Goal: Task Accomplishment & Management: Manage account settings

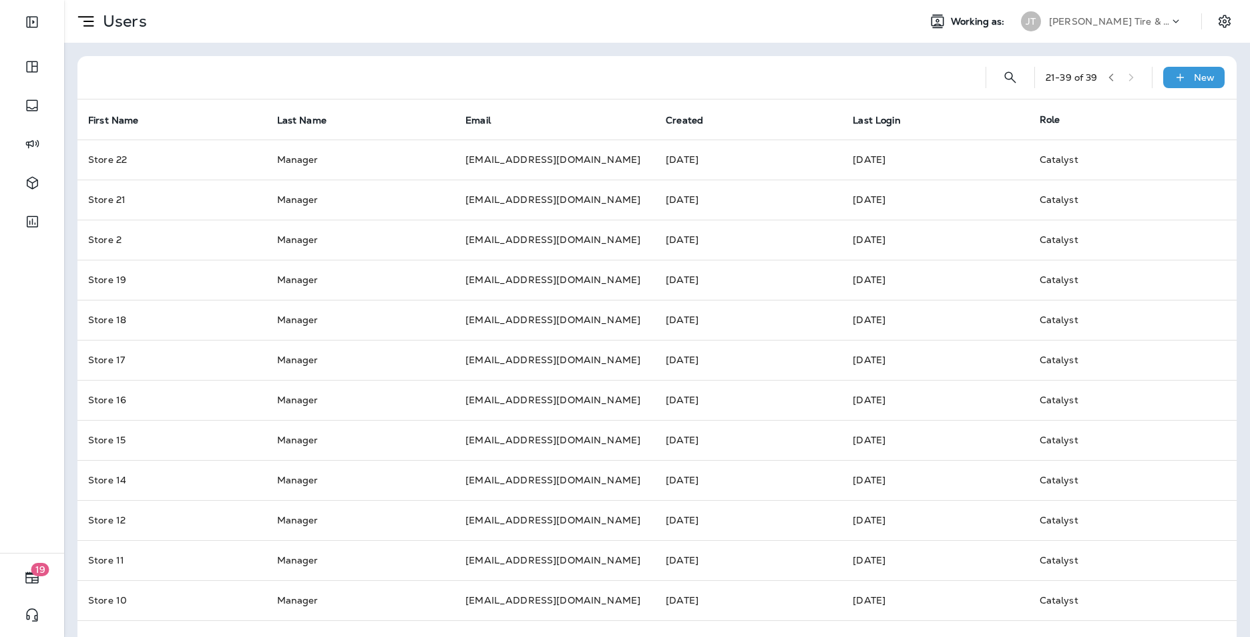
scroll to position [277, 0]
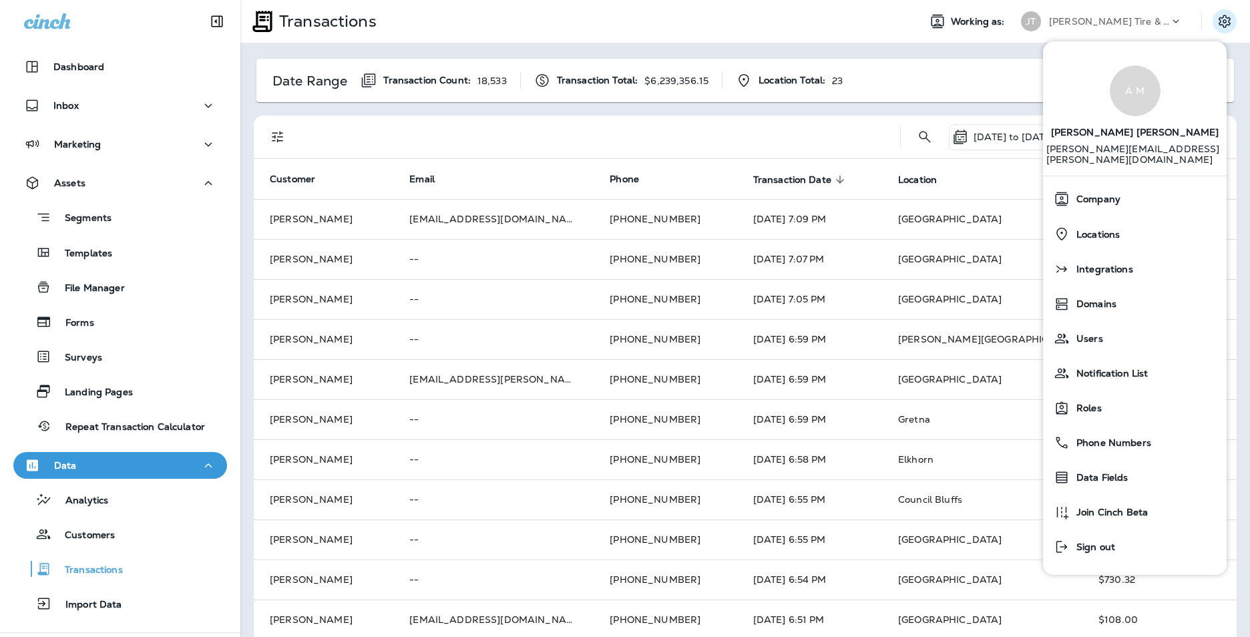
scroll to position [73, 0]
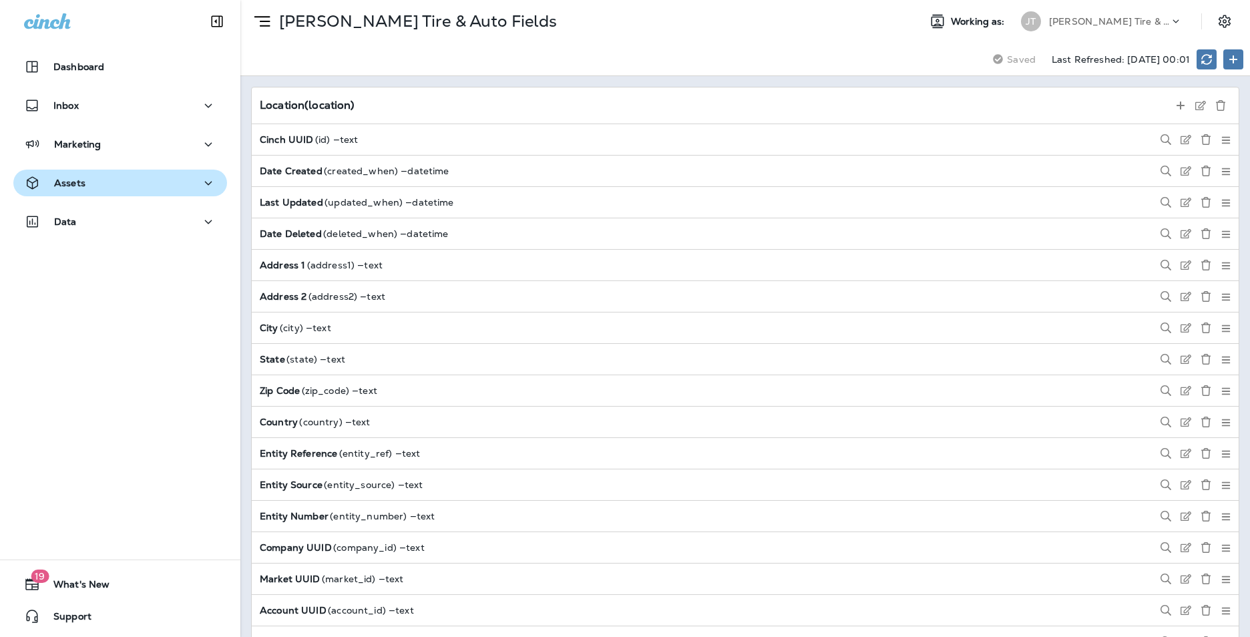
click at [137, 173] on button "Assets" at bounding box center [120, 183] width 214 height 27
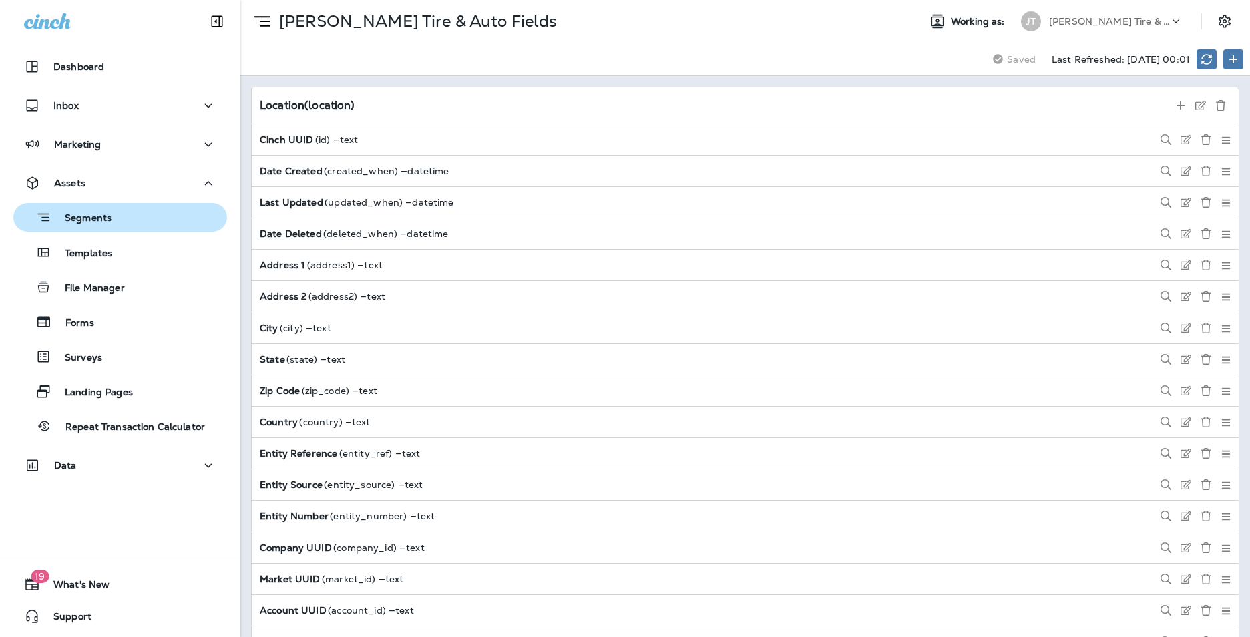
click at [101, 224] on p "Segments" at bounding box center [81, 218] width 60 height 13
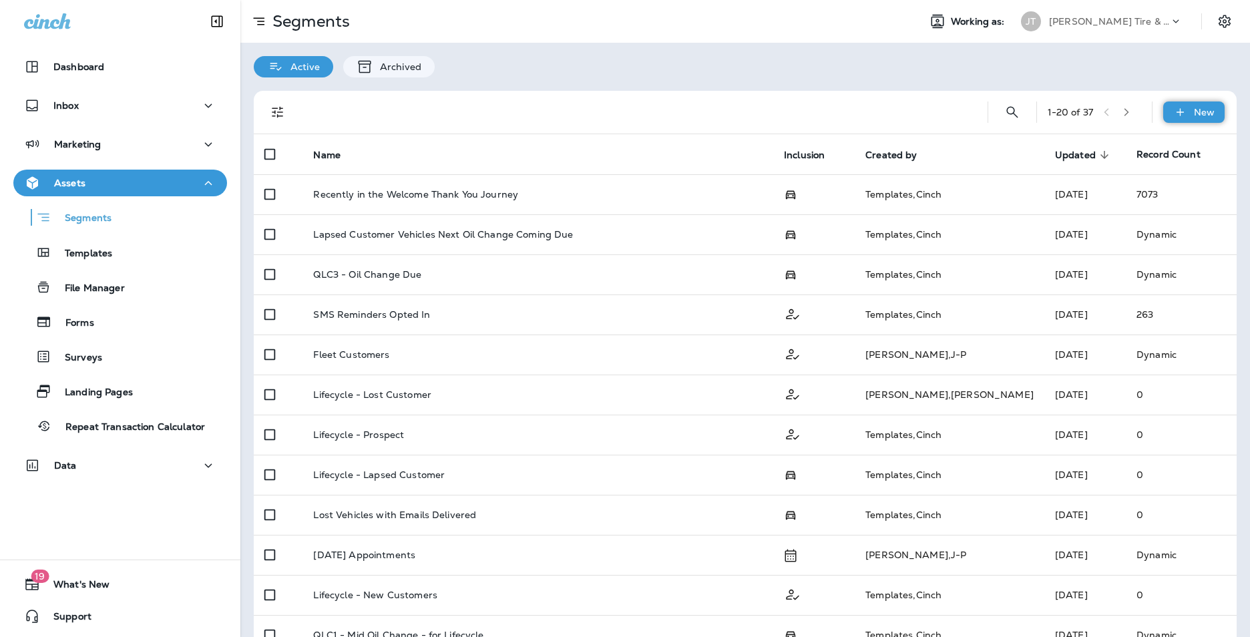
click at [1194, 114] on p "New" at bounding box center [1204, 112] width 21 height 11
click at [1169, 141] on p "New Segment" at bounding box center [1144, 144] width 71 height 11
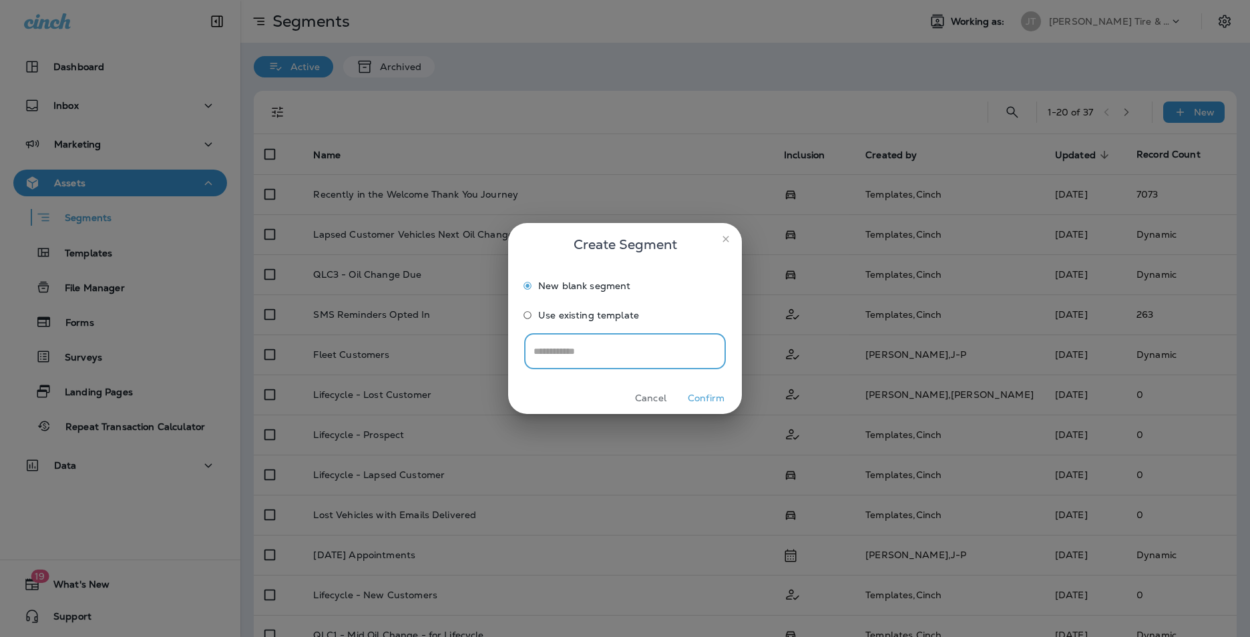
click at [612, 344] on input "text" at bounding box center [625, 351] width 202 height 35
type input "**********"
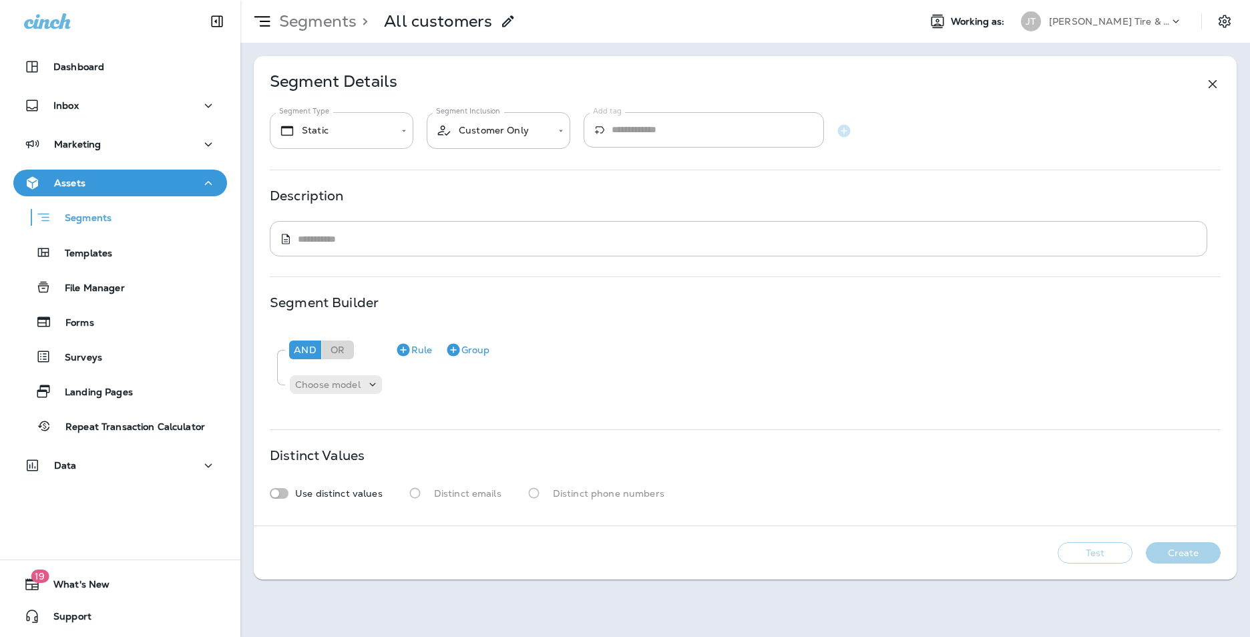
click at [313, 0] on body "**********" at bounding box center [625, 0] width 1250 height 0
click at [498, 130] on div at bounding box center [625, 318] width 1250 height 637
click at [645, 120] on input "Add tag" at bounding box center [718, 129] width 212 height 35
click at [377, 246] on div "​ * ​" at bounding box center [739, 238] width 938 height 35
click at [411, 350] on icon "button" at bounding box center [403, 350] width 16 height 16
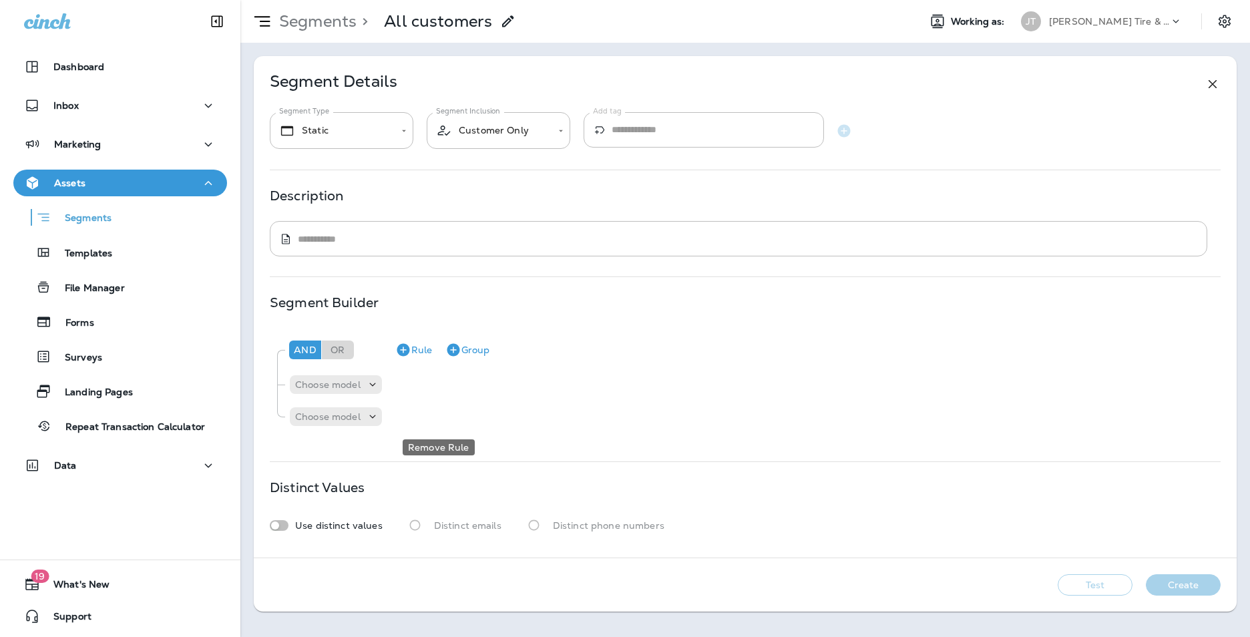
click at [431, 415] on icon "Remove Rule" at bounding box center [438, 417] width 16 height 16
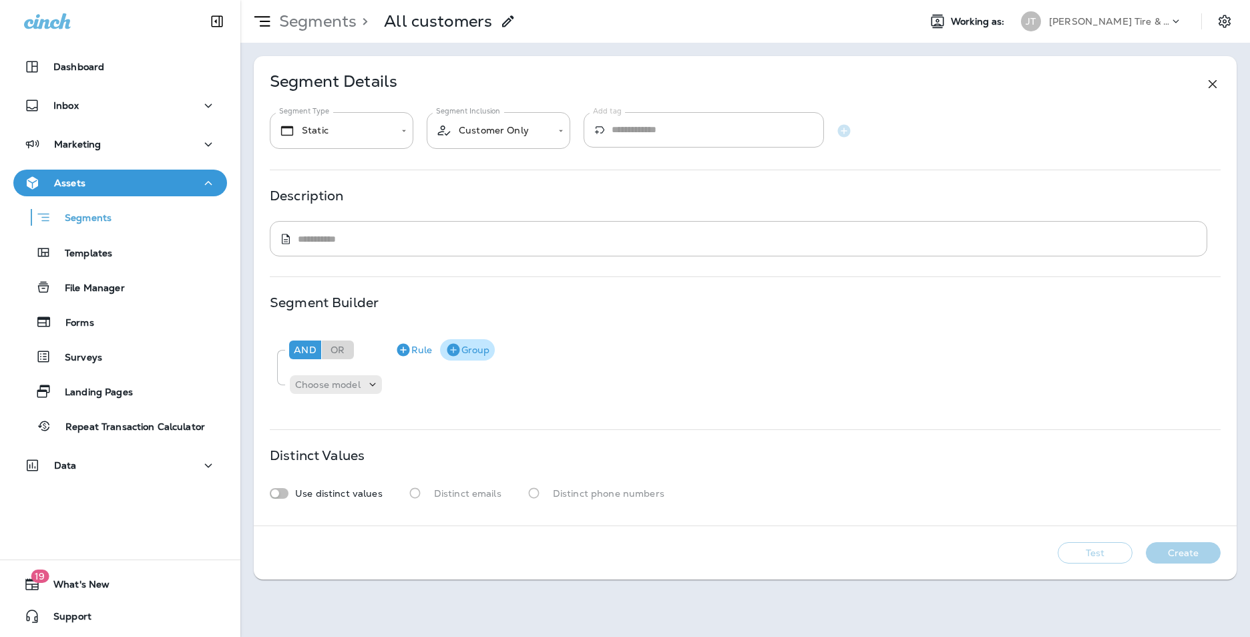
click at [451, 349] on icon "button" at bounding box center [453, 350] width 13 height 13
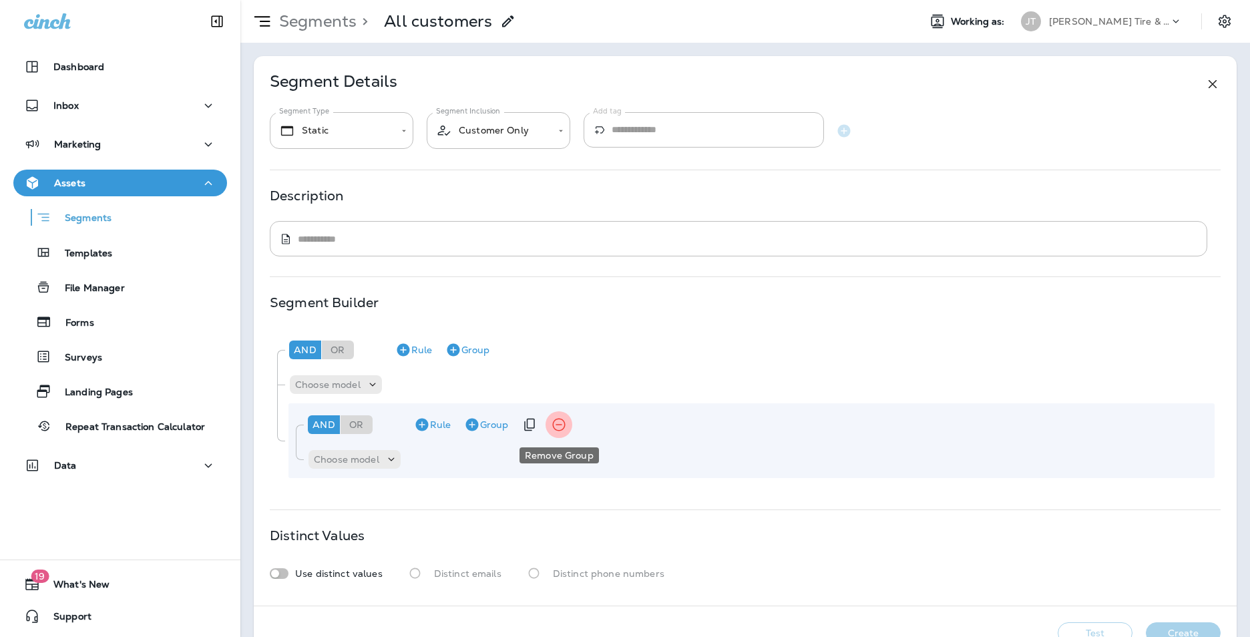
click at [566, 423] on icon "Remove Group" at bounding box center [559, 425] width 16 height 16
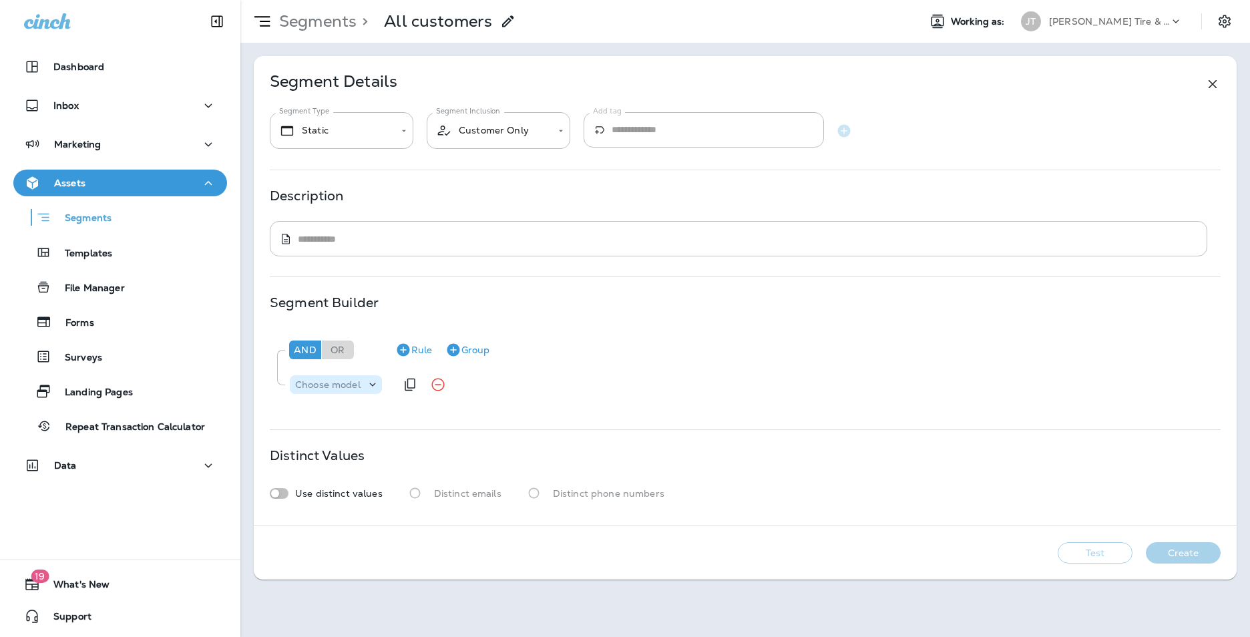
click at [347, 381] on p "Choose model" at bounding box center [327, 384] width 65 height 11
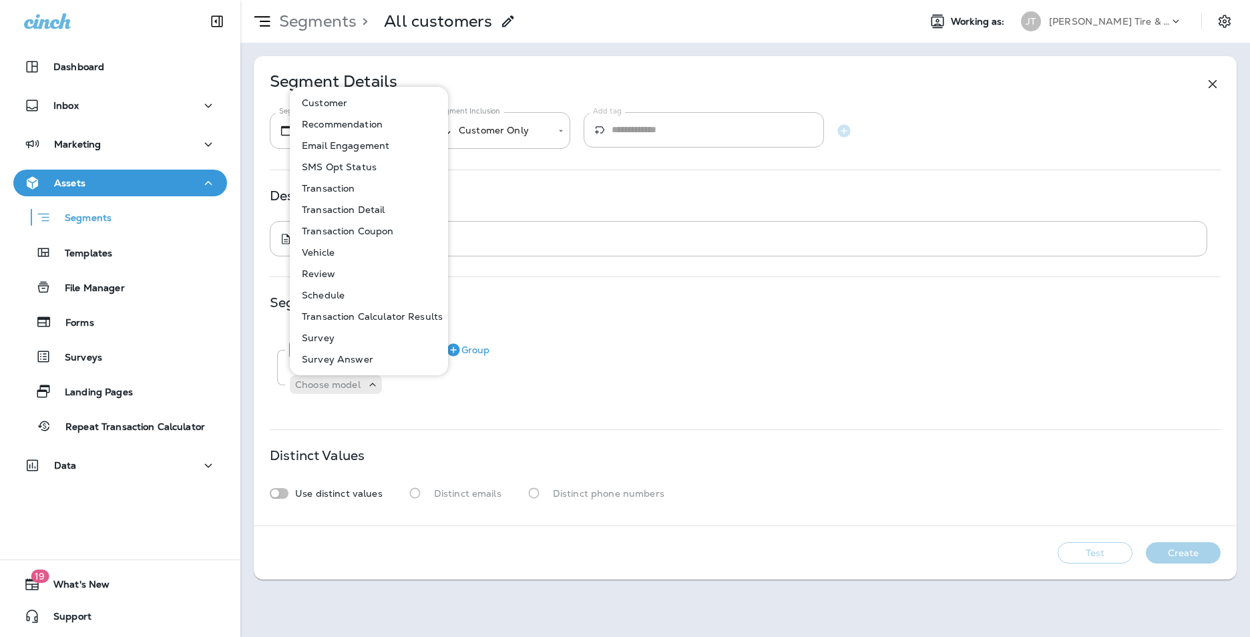
click at [789, 345] on div "And Or Rule Group" at bounding box center [750, 350] width 929 height 32
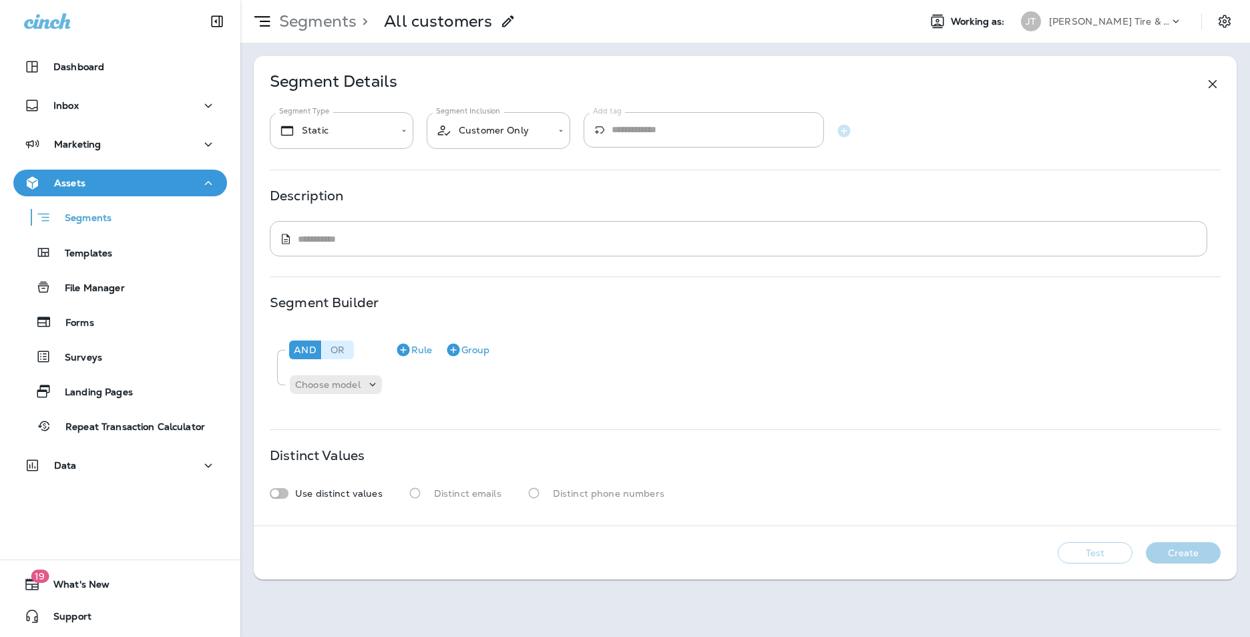
click at [343, 348] on div "Or" at bounding box center [338, 350] width 32 height 19
click at [335, 250] on div "​ * ​" at bounding box center [739, 238] width 938 height 35
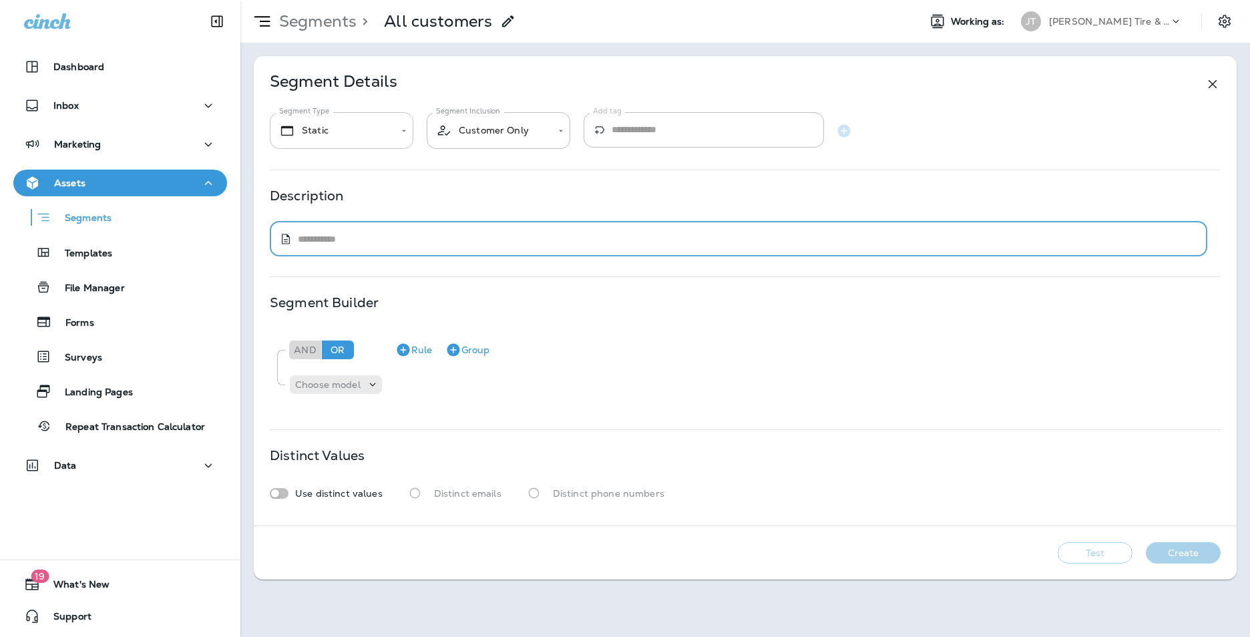
click at [375, 0] on body "**********" at bounding box center [625, 0] width 1250 height 0
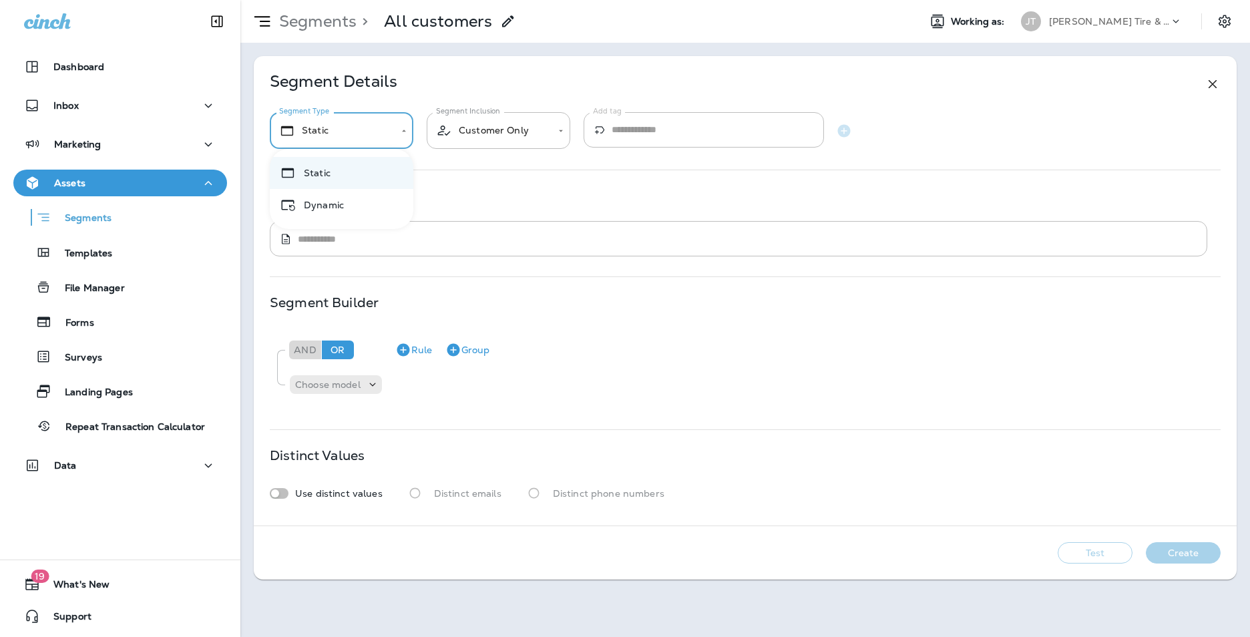
click at [309, 353] on div at bounding box center [625, 318] width 1250 height 637
click at [310, 352] on div "And" at bounding box center [305, 350] width 32 height 19
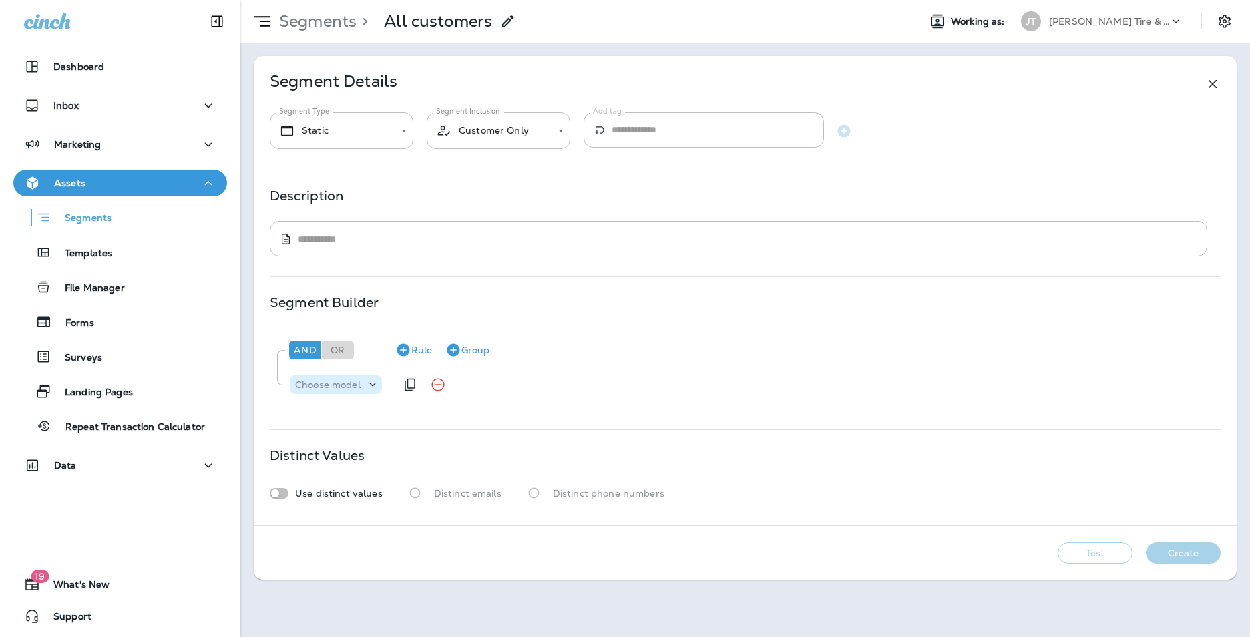
click at [355, 378] on div "Choose model" at bounding box center [336, 384] width 92 height 13
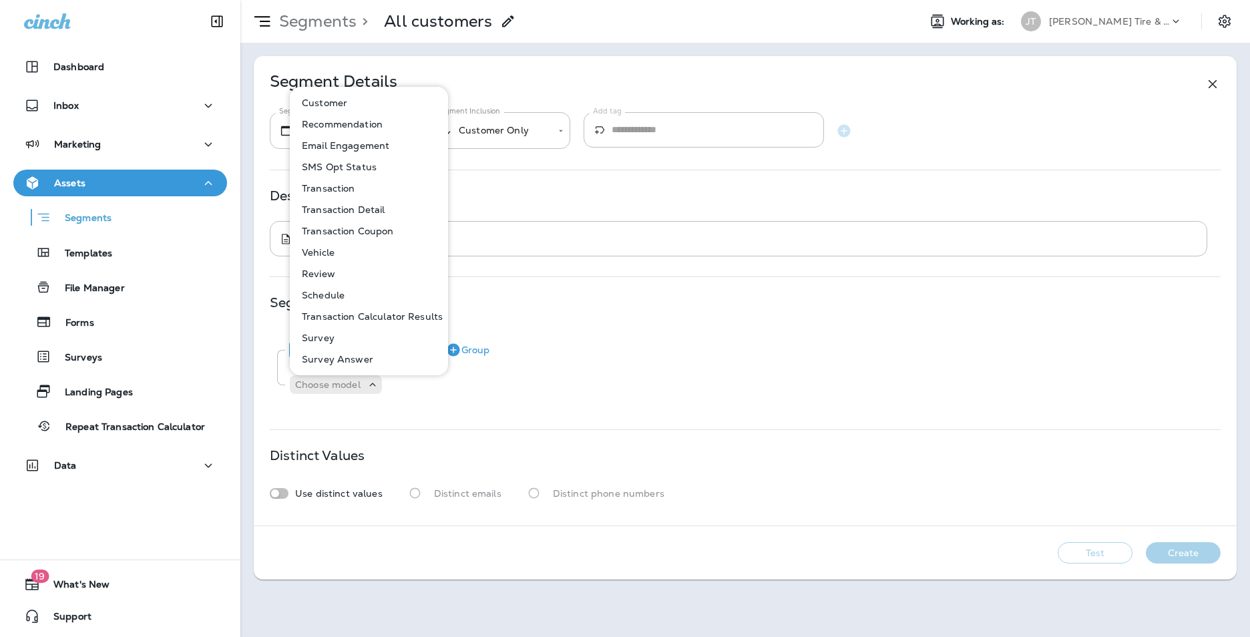
click at [377, 194] on button "Transaction" at bounding box center [369, 188] width 157 height 21
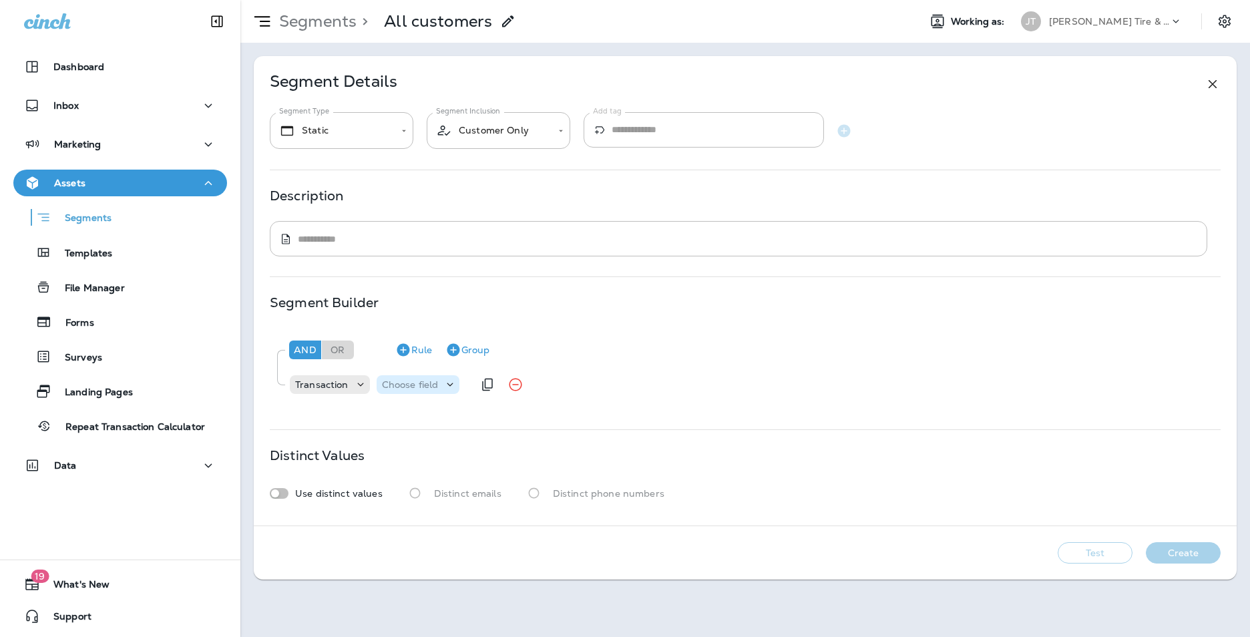
click at [408, 388] on p "Choose field" at bounding box center [410, 384] width 57 height 11
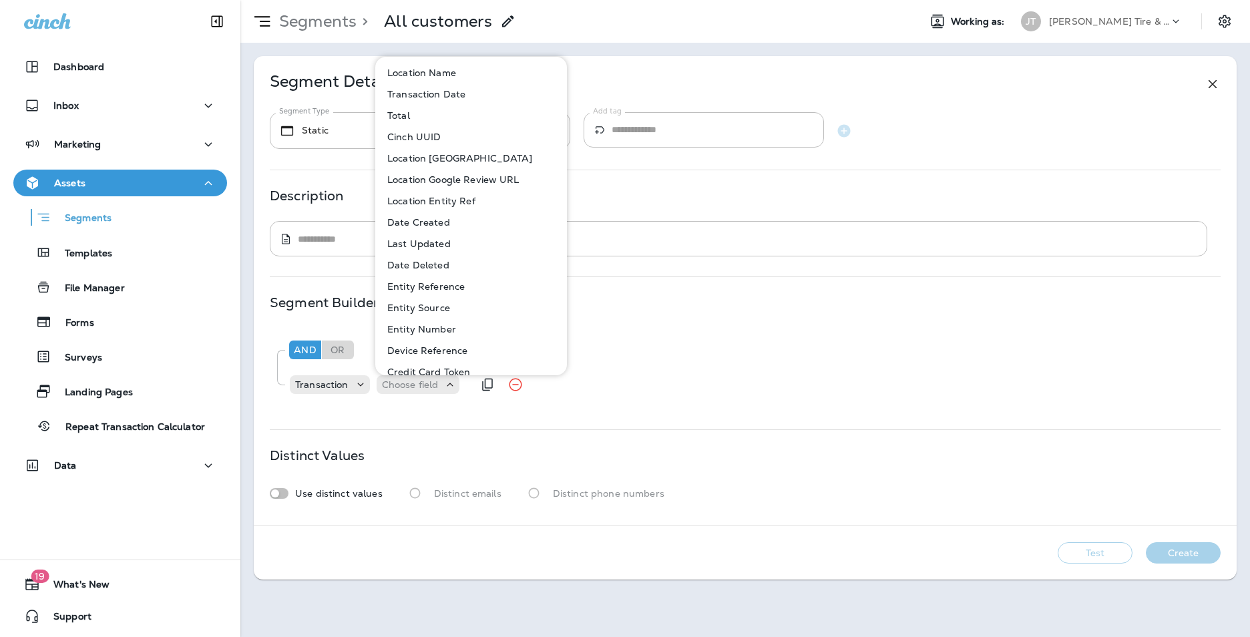
click at [751, 393] on div "Transaction Choose field" at bounding box center [752, 384] width 926 height 27
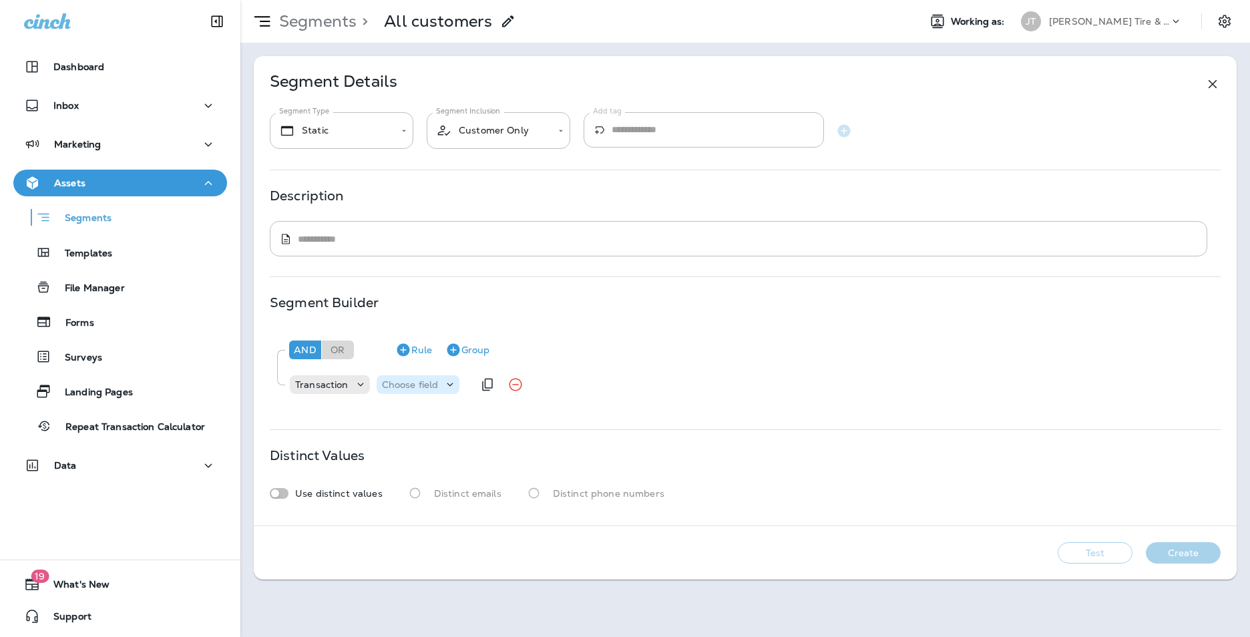
click at [435, 384] on p "Choose field" at bounding box center [410, 384] width 57 height 11
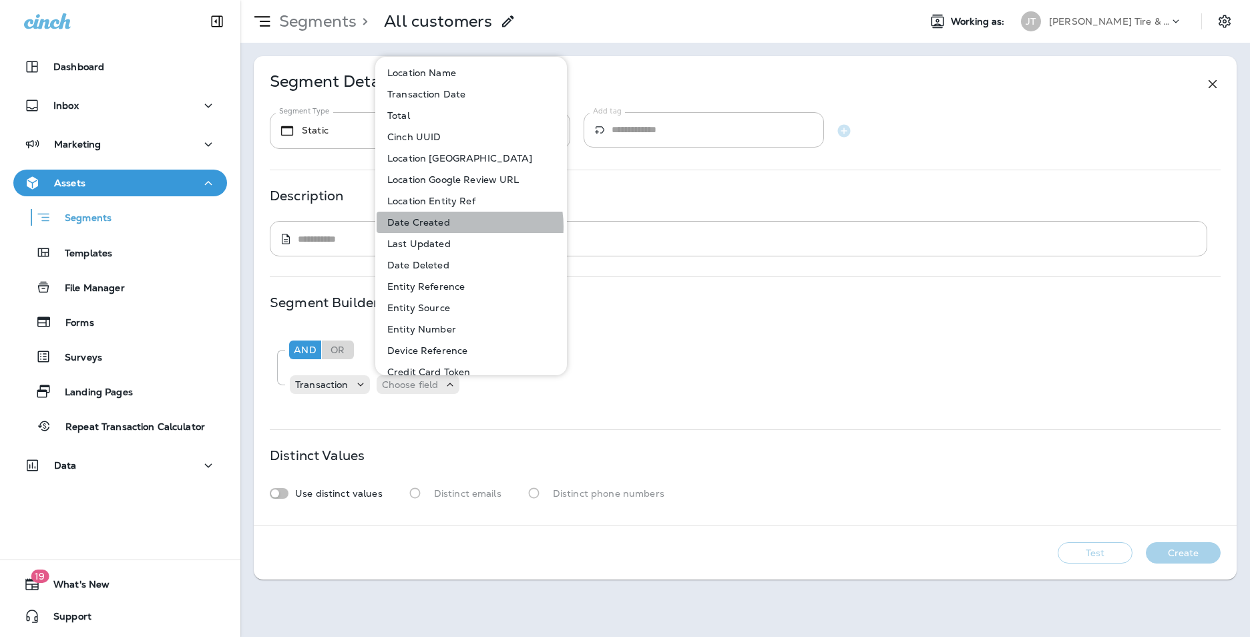
click at [464, 226] on button "Date Created" at bounding box center [472, 222] width 190 height 21
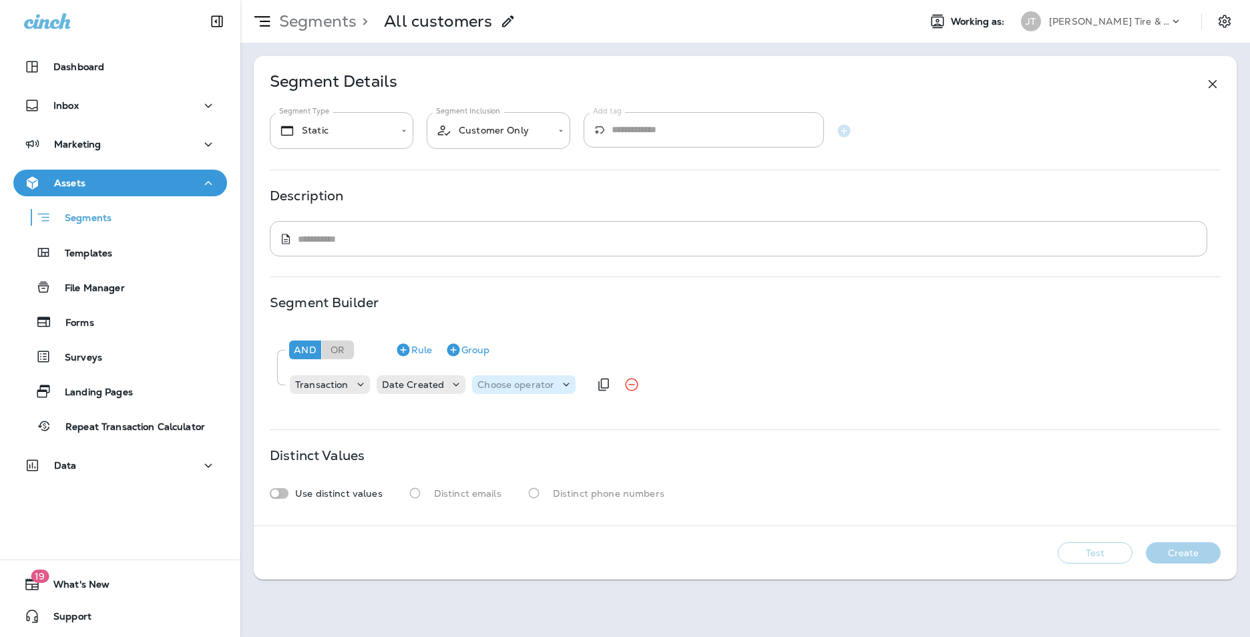
click at [506, 375] on div "Choose operator" at bounding box center [524, 384] width 104 height 19
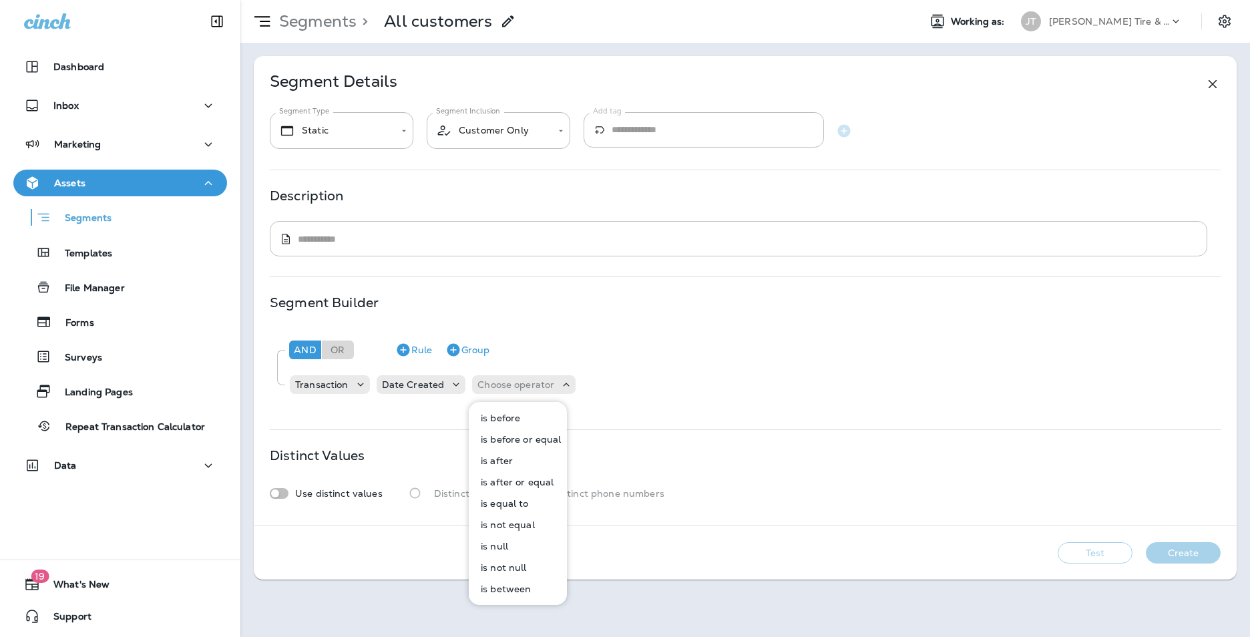
click at [513, 456] on button "is after" at bounding box center [518, 460] width 97 height 21
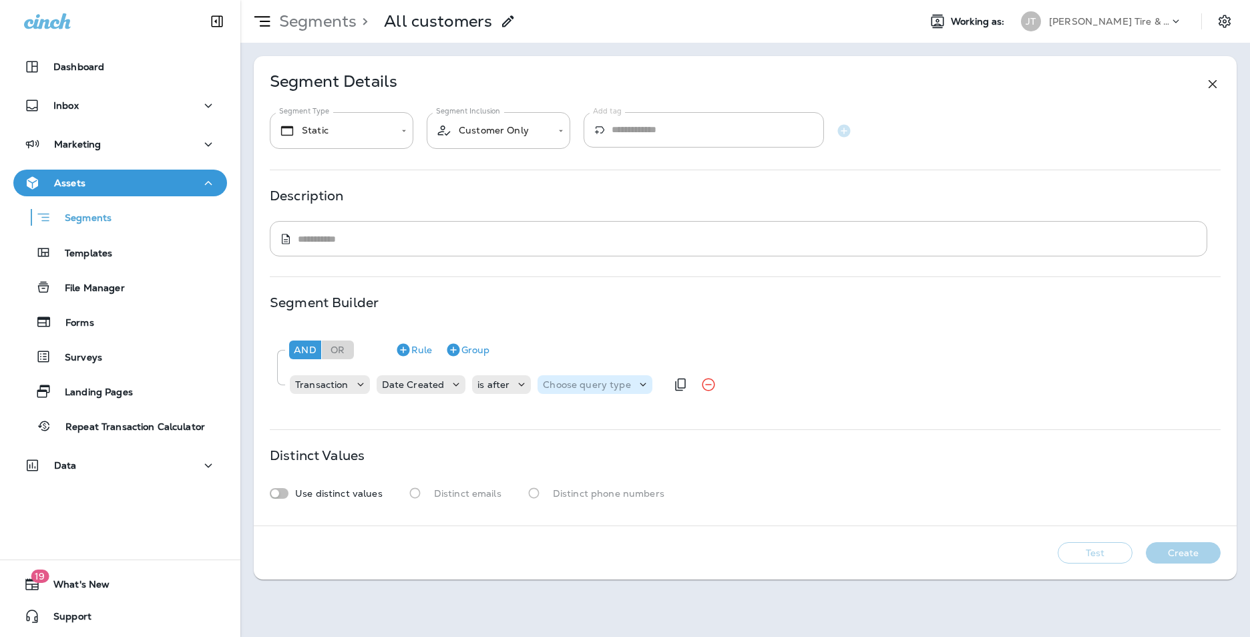
click at [599, 384] on p "Choose query type" at bounding box center [586, 384] width 87 height 11
click at [601, 419] on button "Date+Time" at bounding box center [575, 417] width 78 height 21
click at [645, 389] on p "Choose Date" at bounding box center [674, 384] width 59 height 11
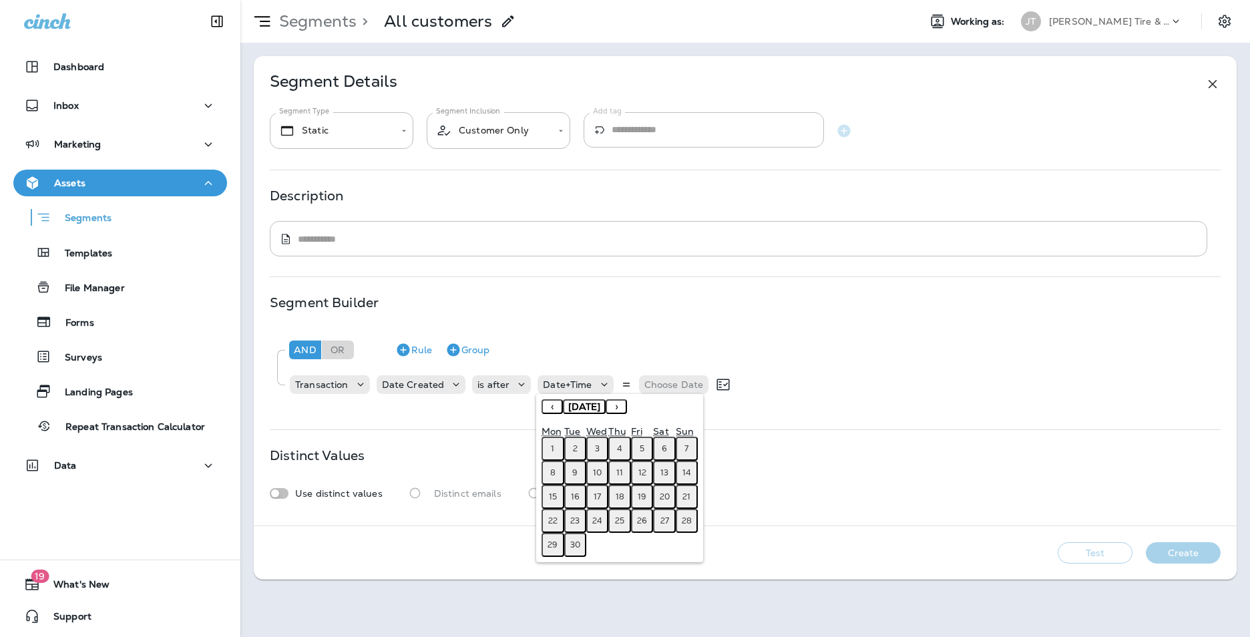
click at [600, 407] on span "September 2025" at bounding box center [584, 407] width 32 height 12
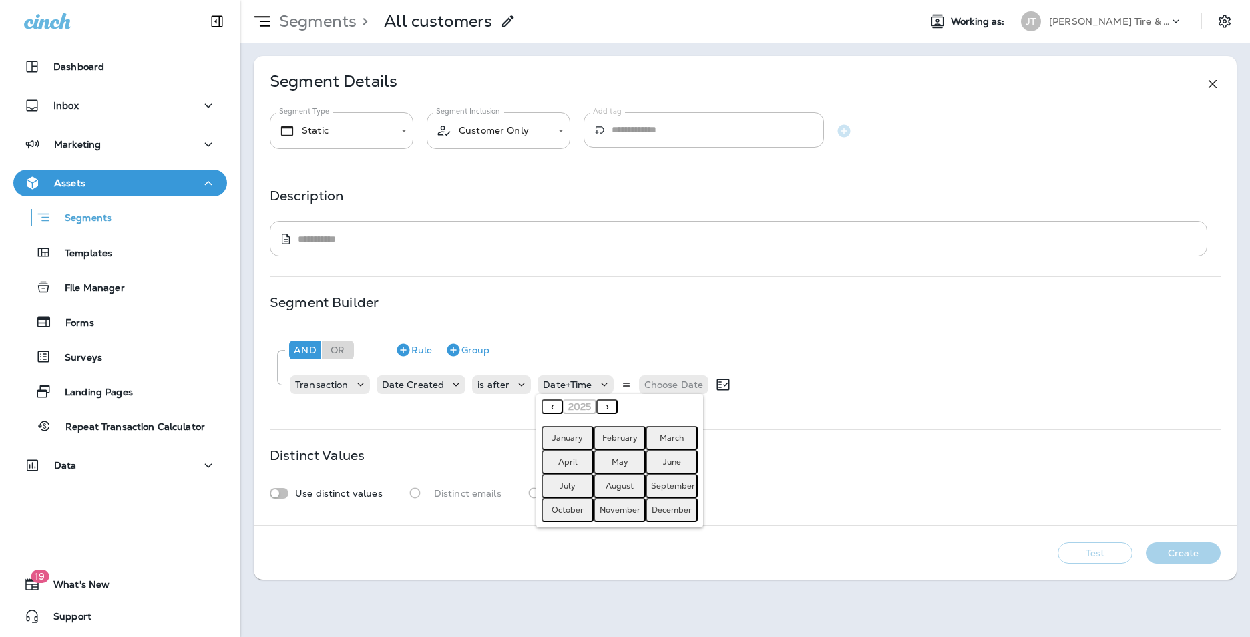
click at [556, 409] on button "‹" at bounding box center [552, 406] width 21 height 15
click at [552, 407] on button "‹" at bounding box center [552, 406] width 21 height 15
click at [564, 438] on abbr "January" at bounding box center [567, 438] width 31 height 11
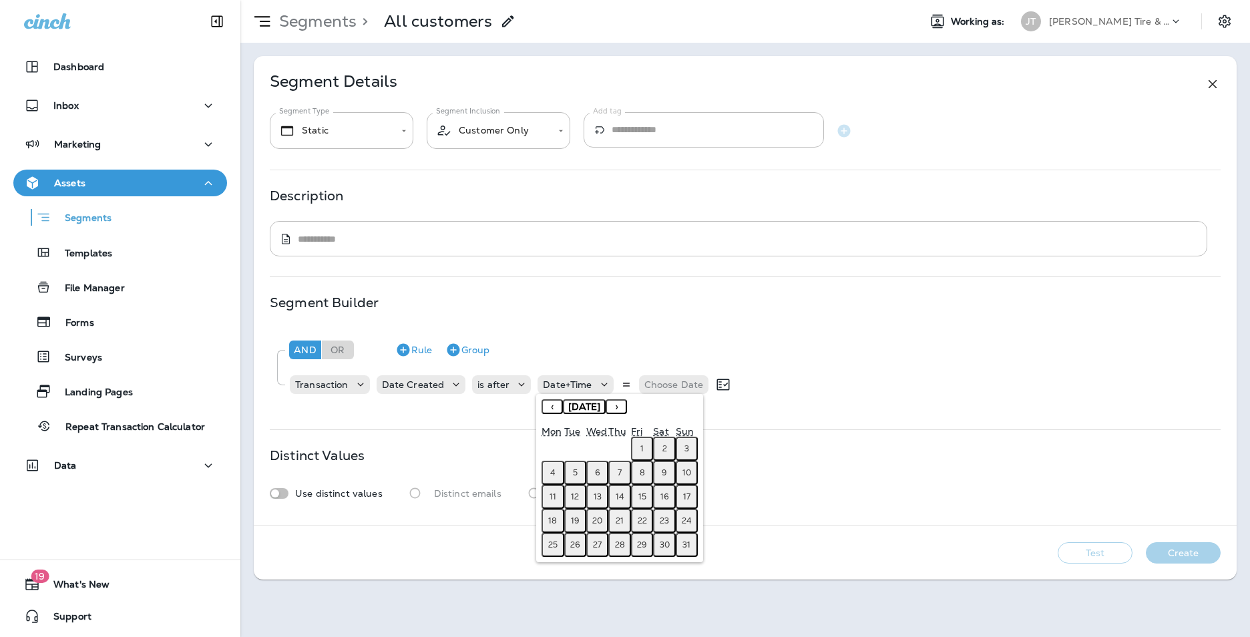
click at [639, 444] on button "1" at bounding box center [642, 449] width 22 height 24
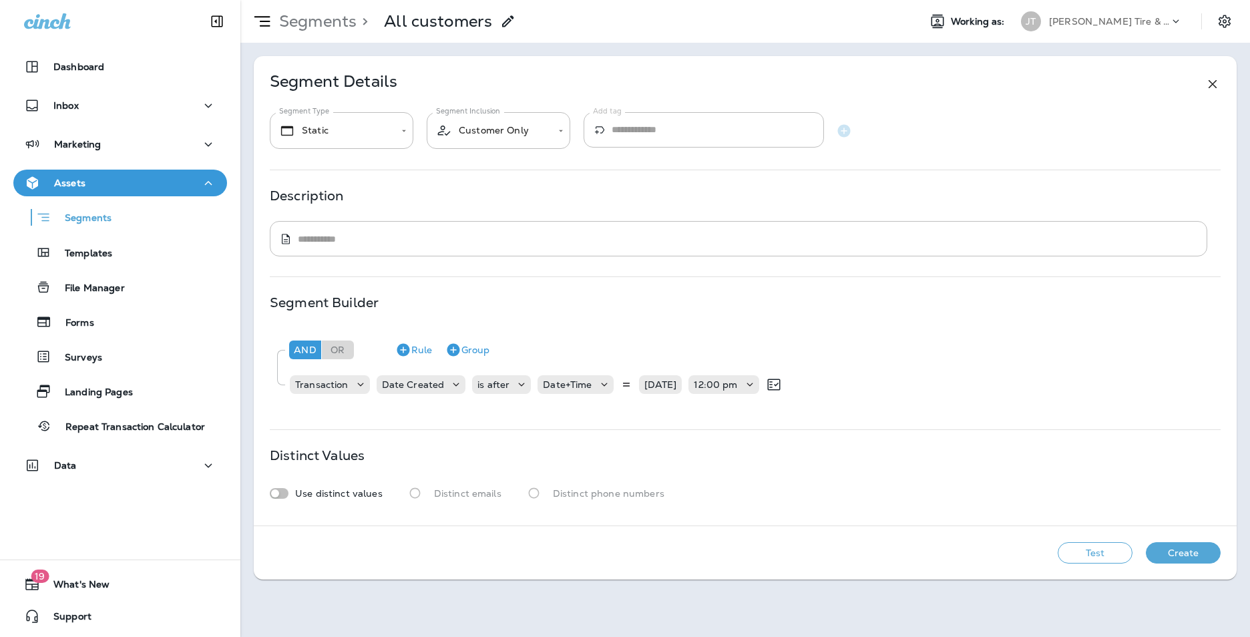
click at [1184, 554] on button "Create" at bounding box center [1183, 552] width 75 height 21
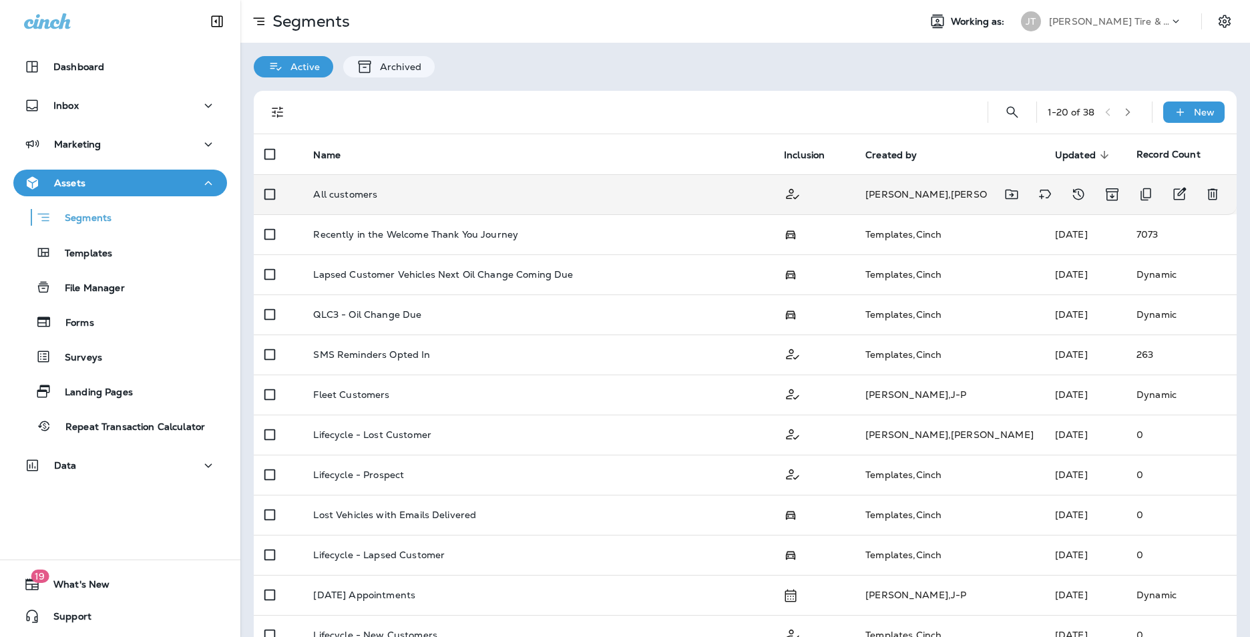
click at [456, 192] on div "All customers" at bounding box center [537, 194] width 449 height 11
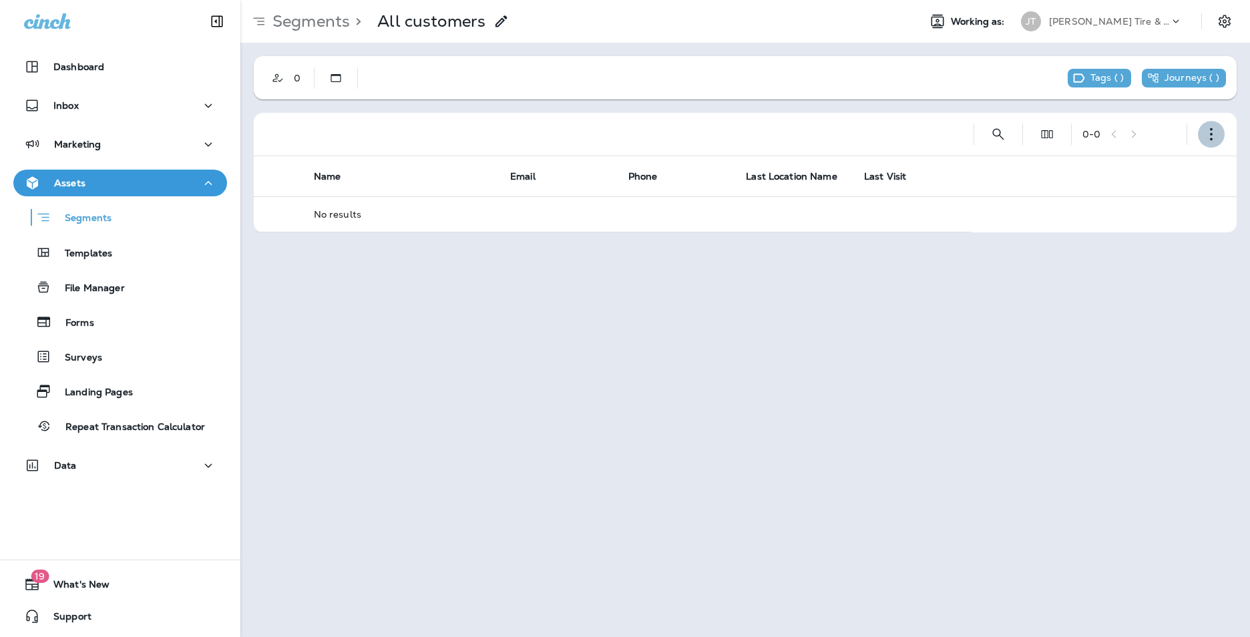
click at [1206, 139] on icon "button" at bounding box center [1211, 134] width 13 height 13
click at [1161, 167] on button "Edit Segment" at bounding box center [1145, 169] width 160 height 32
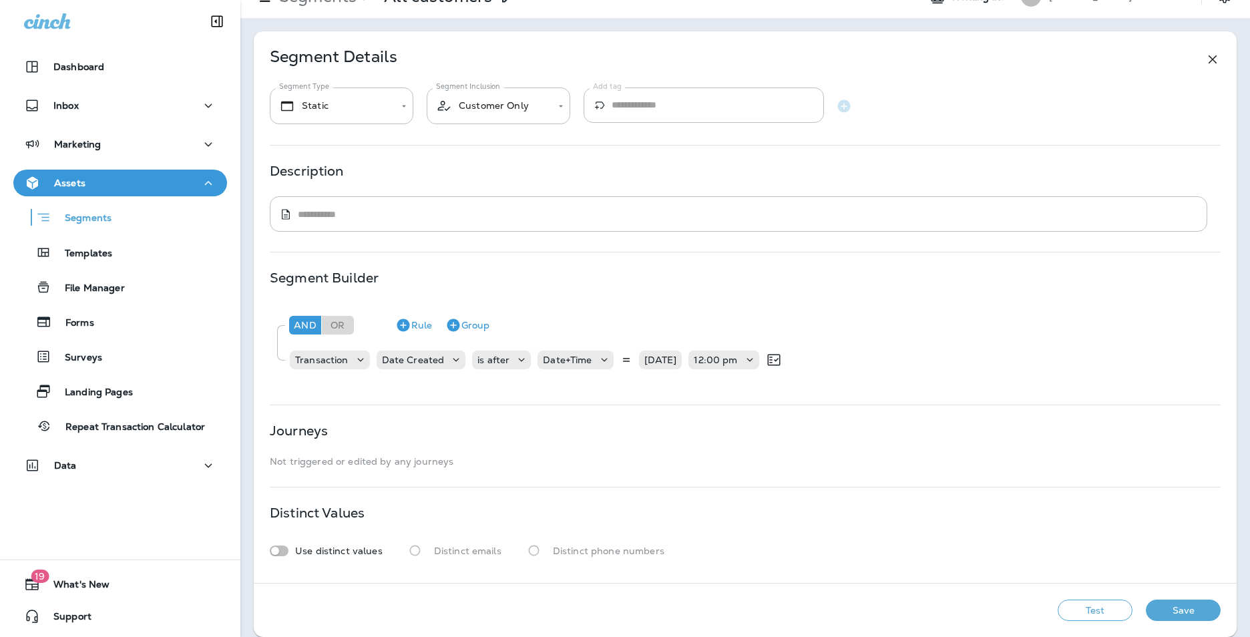
scroll to position [38, 0]
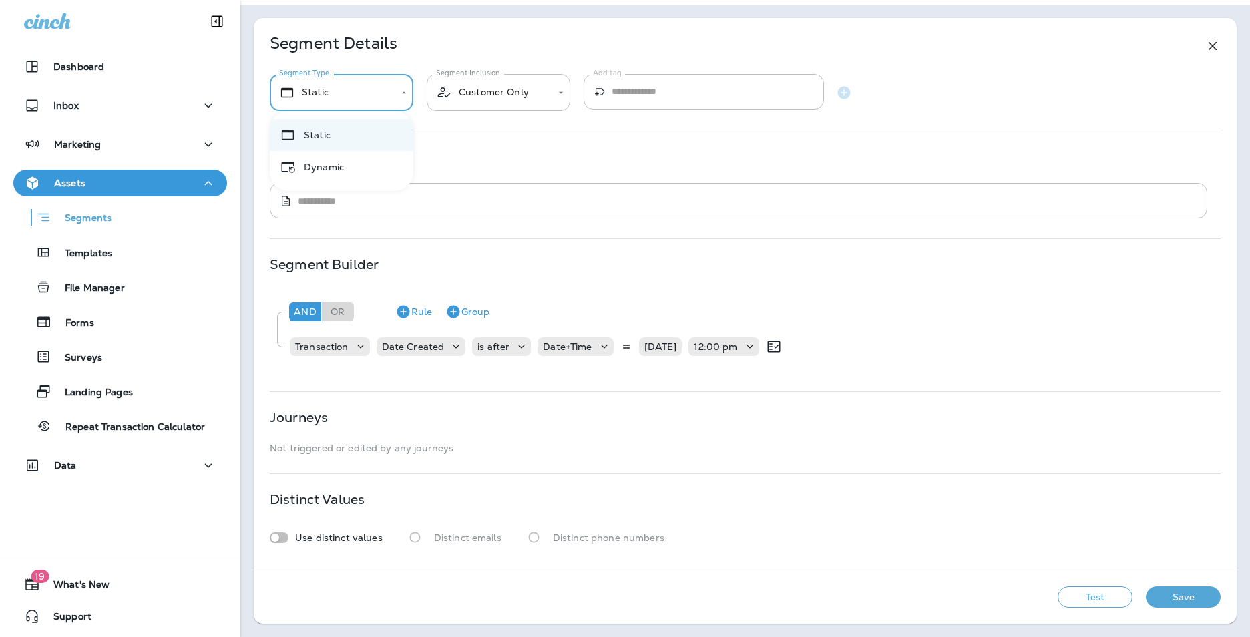
click at [329, 0] on body "**********" at bounding box center [625, 0] width 1250 height 0
click at [365, 100] on div at bounding box center [625, 318] width 1250 height 637
click at [514, 0] on body "**********" at bounding box center [625, 0] width 1250 height 0
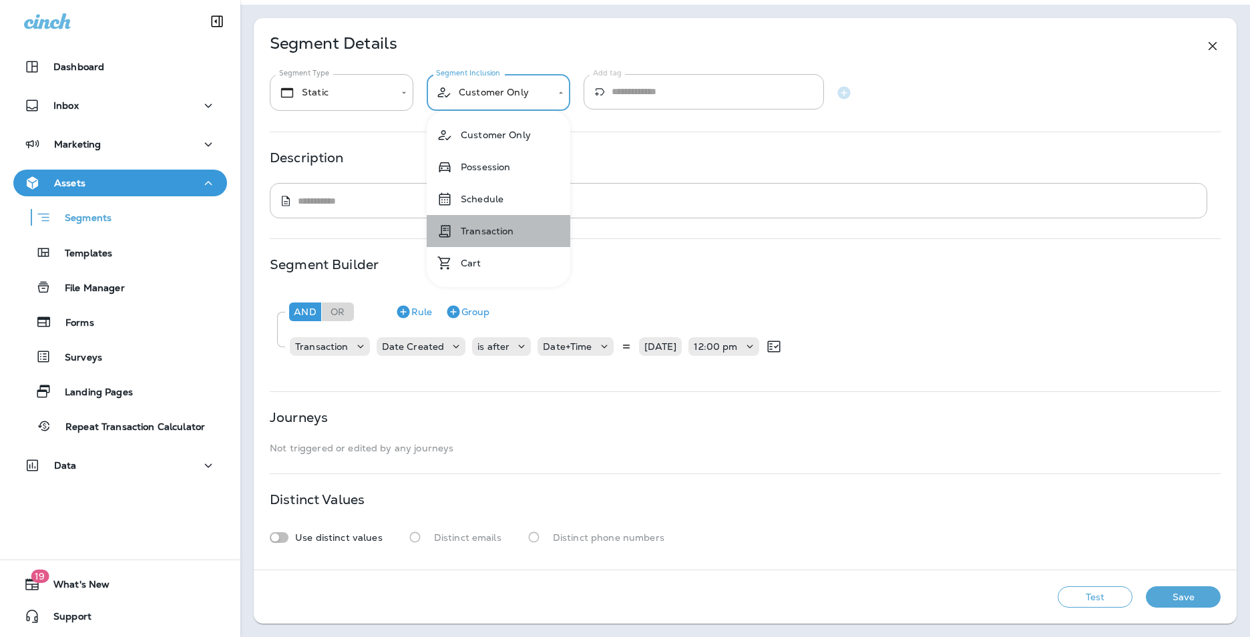
click at [515, 232] on li "Transaction" at bounding box center [499, 231] width 144 height 32
type input "**********"
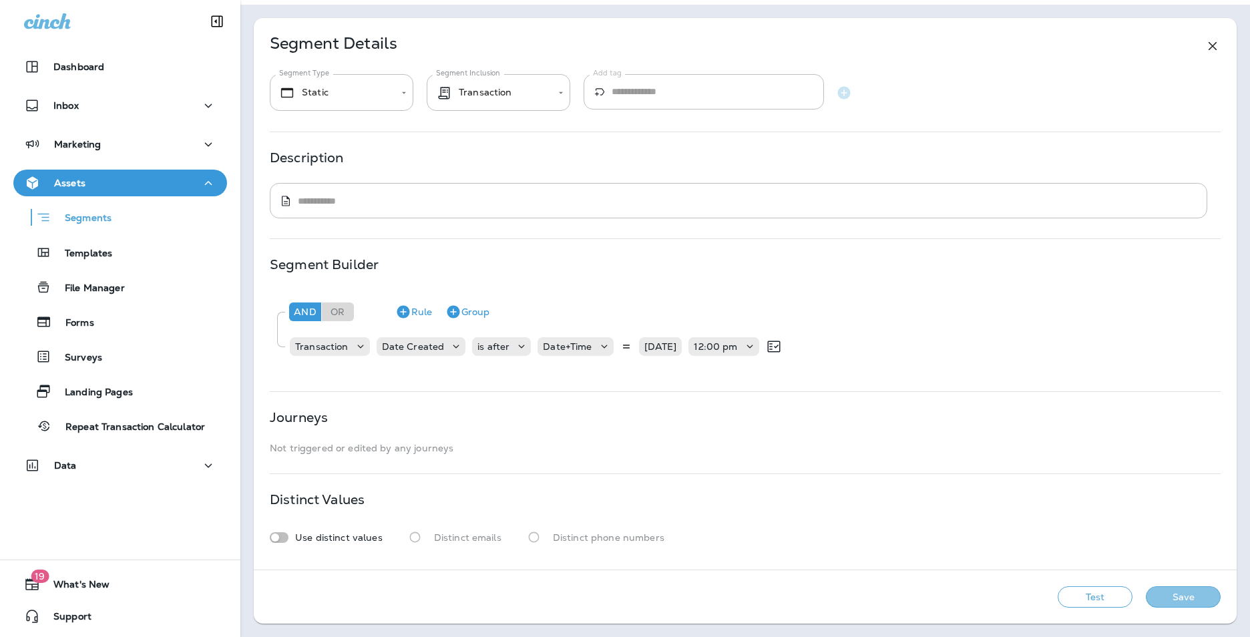
click at [1154, 597] on button "Save" at bounding box center [1183, 596] width 75 height 21
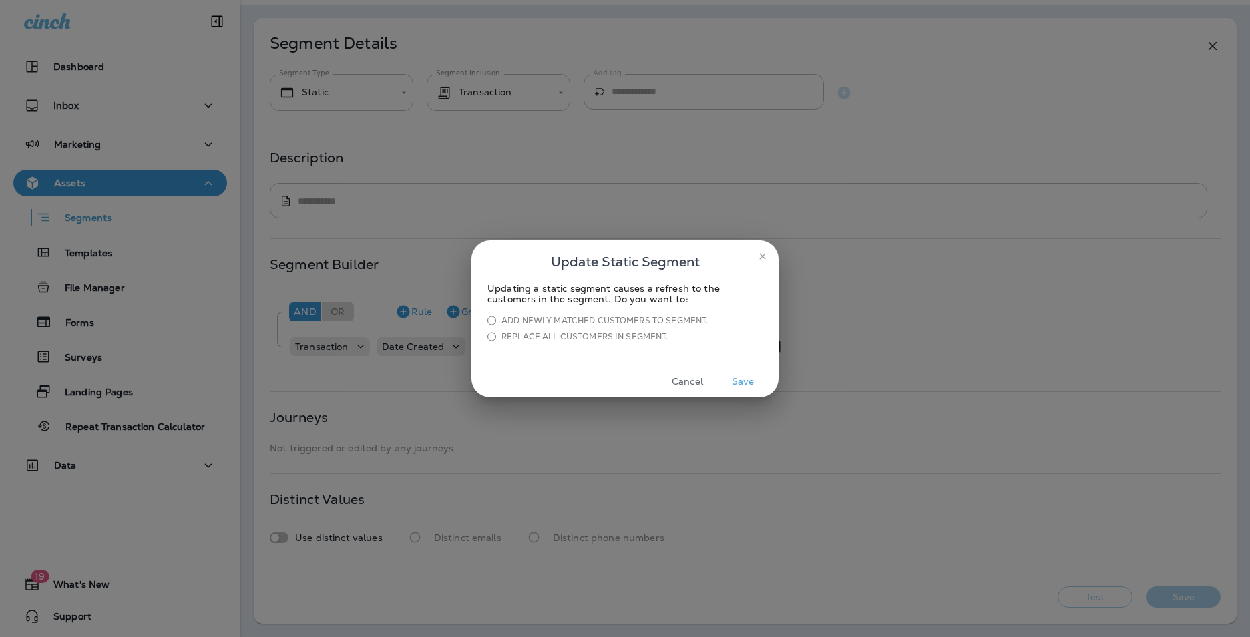
click at [742, 383] on button "Save" at bounding box center [743, 381] width 50 height 21
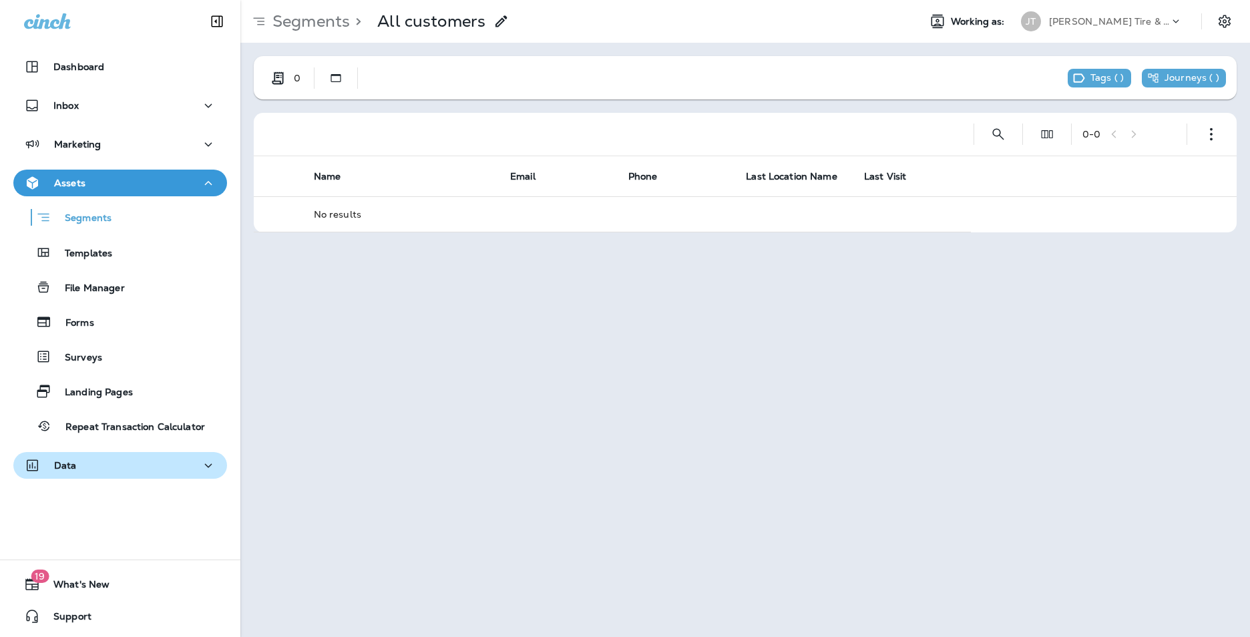
click at [100, 463] on div "Data" at bounding box center [120, 466] width 192 height 17
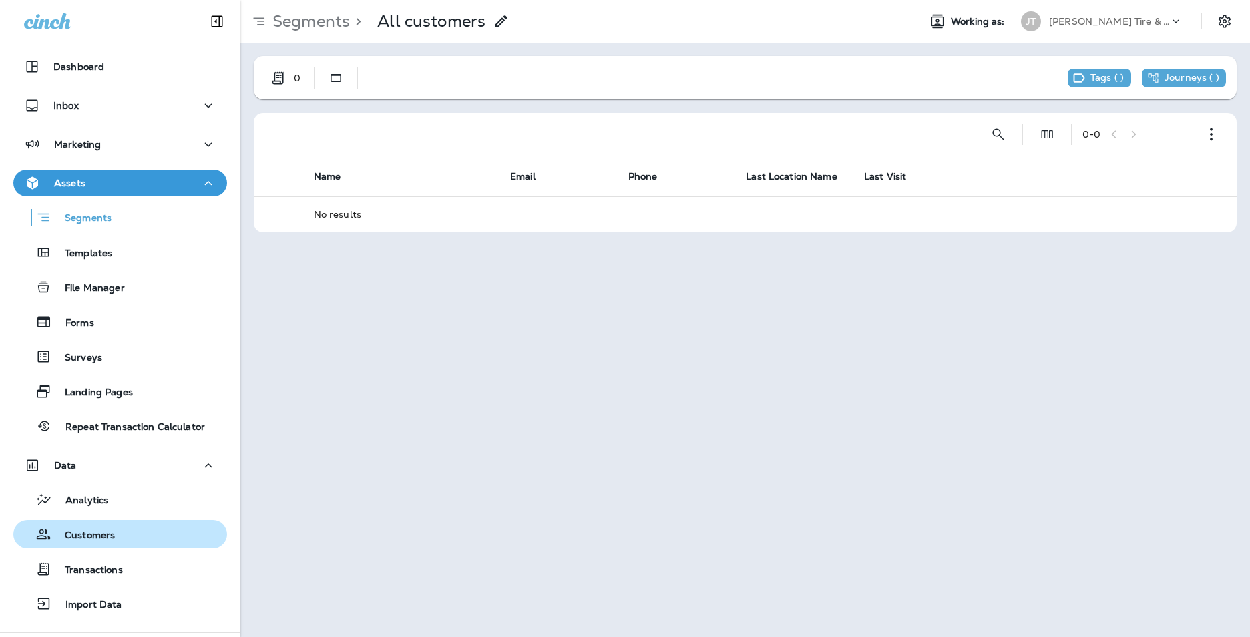
click at [92, 532] on p "Customers" at bounding box center [82, 536] width 63 height 13
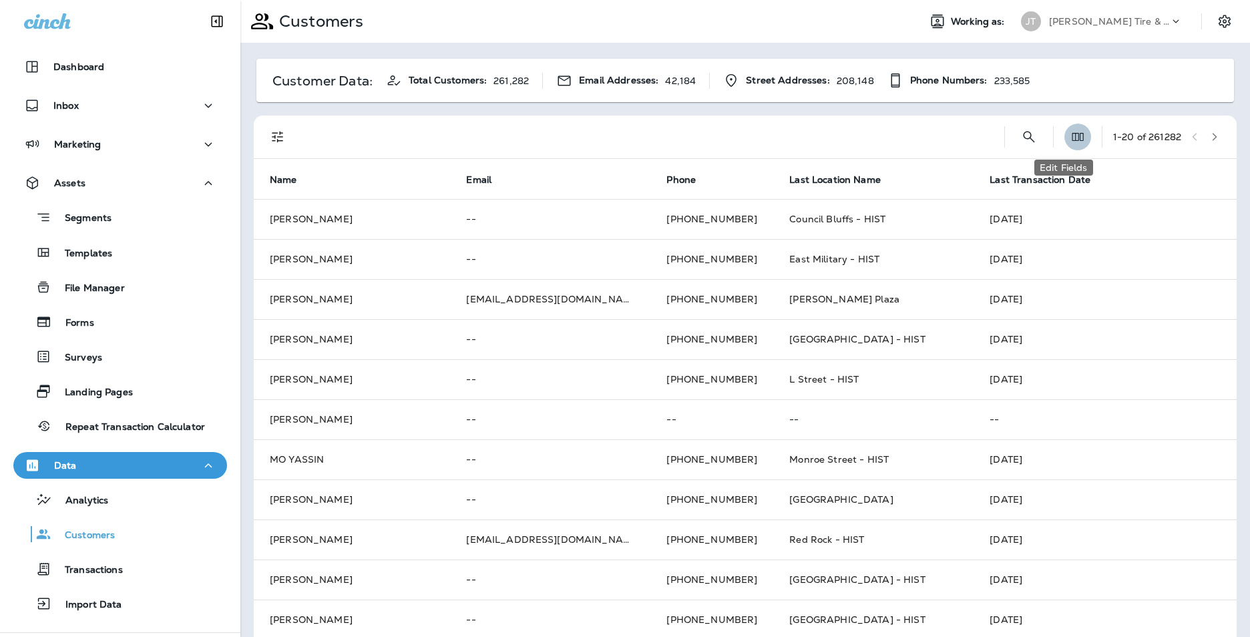
click at [1071, 136] on icon "Edit Fields" at bounding box center [1077, 136] width 13 height 13
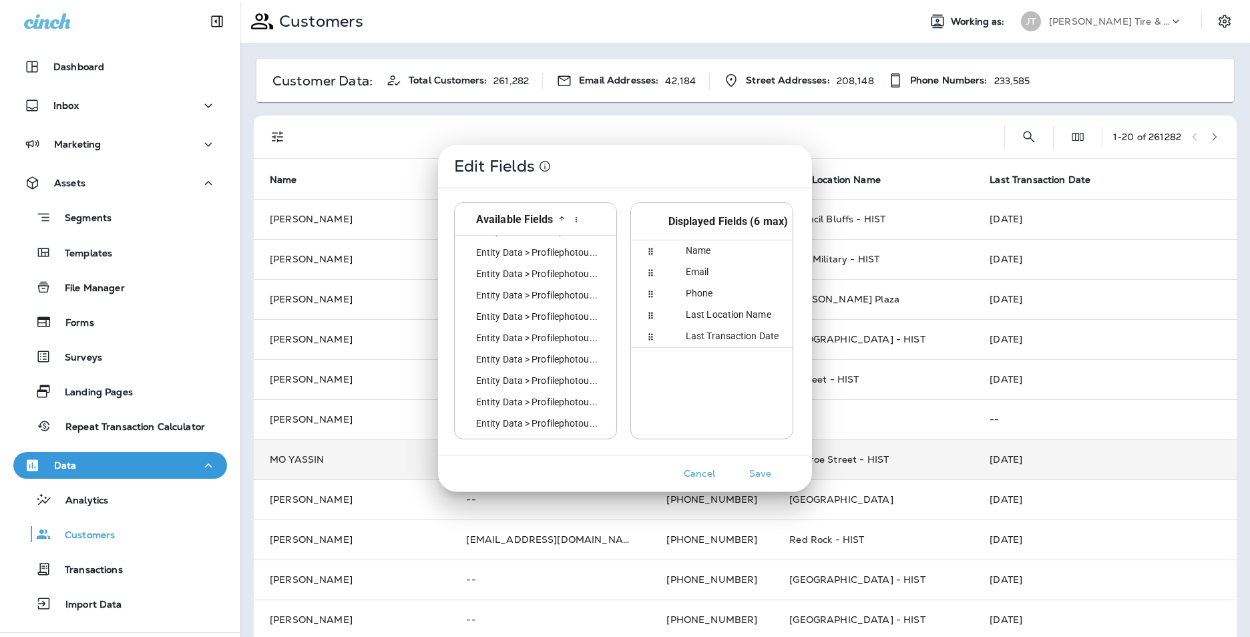
click at [703, 477] on button "Cancel" at bounding box center [700, 474] width 50 height 21
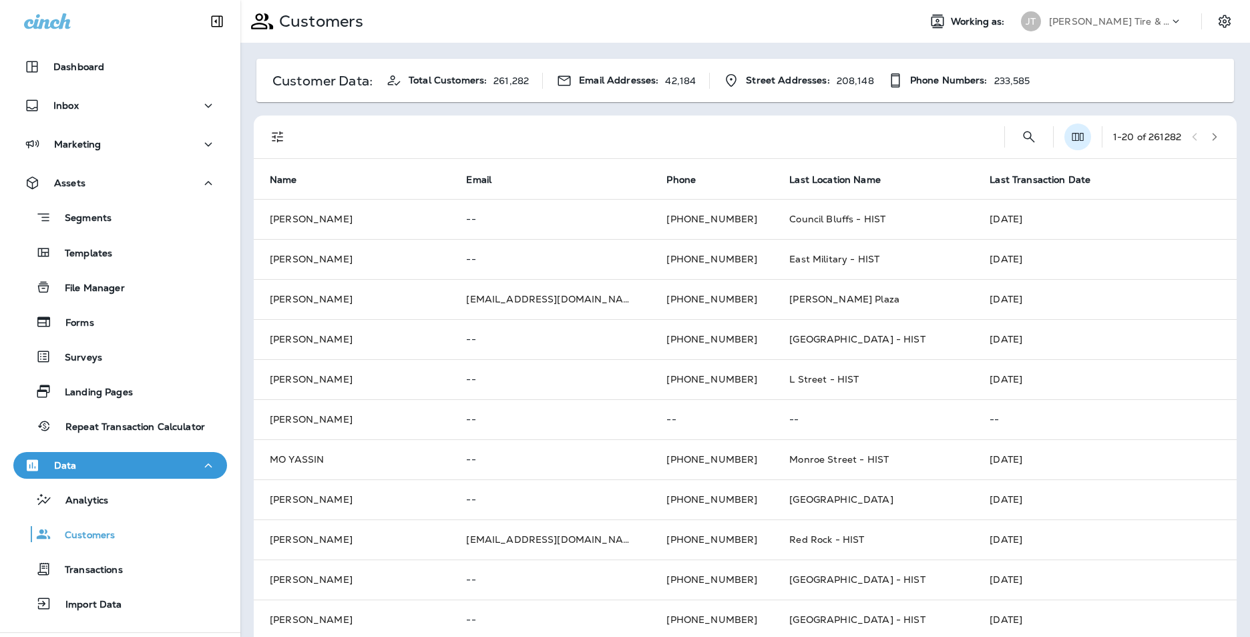
click at [1074, 138] on button "Edit Fields" at bounding box center [1078, 137] width 27 height 27
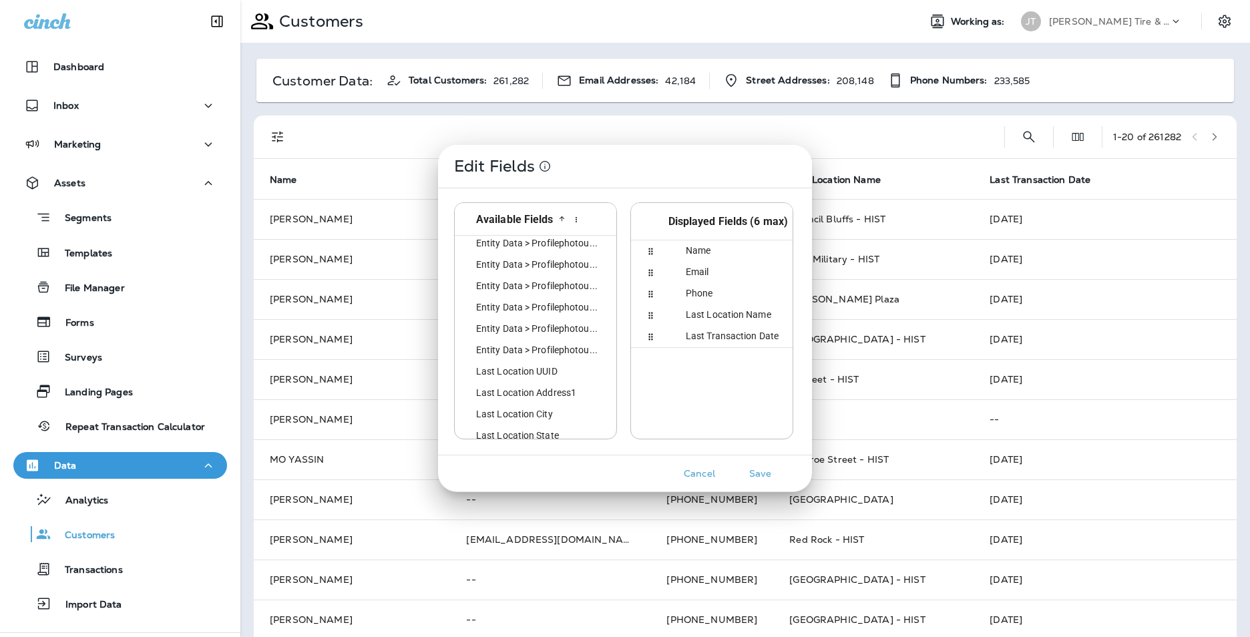
click at [693, 477] on button "Cancel" at bounding box center [700, 474] width 50 height 21
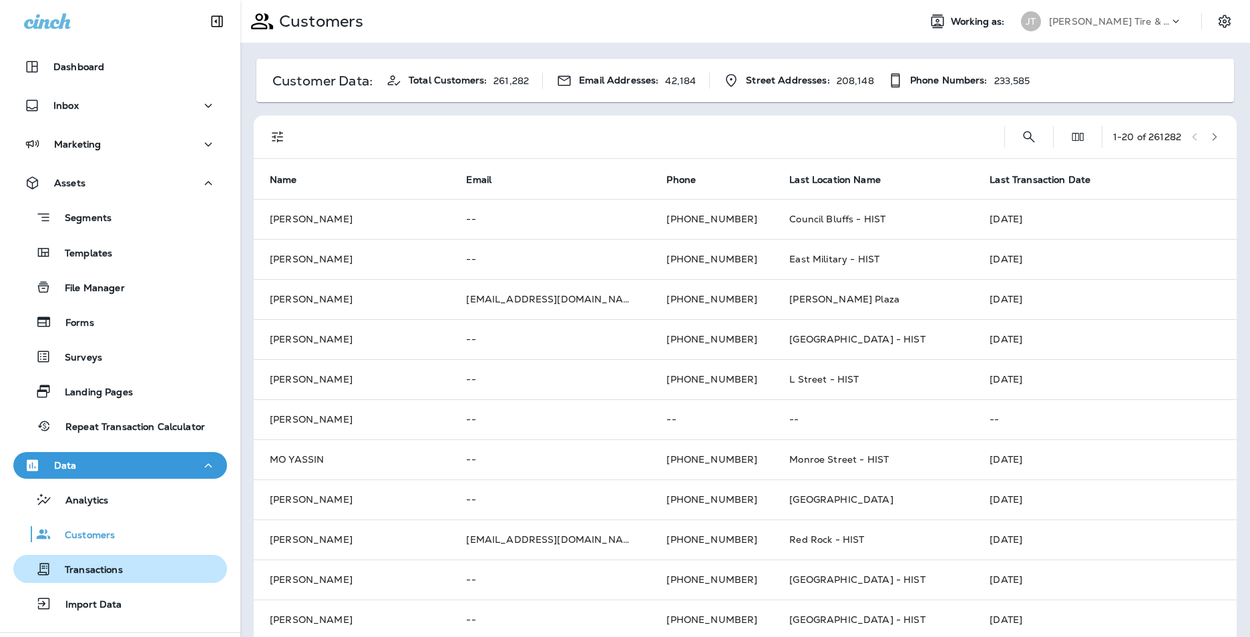
click at [127, 574] on div "Transactions" at bounding box center [120, 569] width 203 height 20
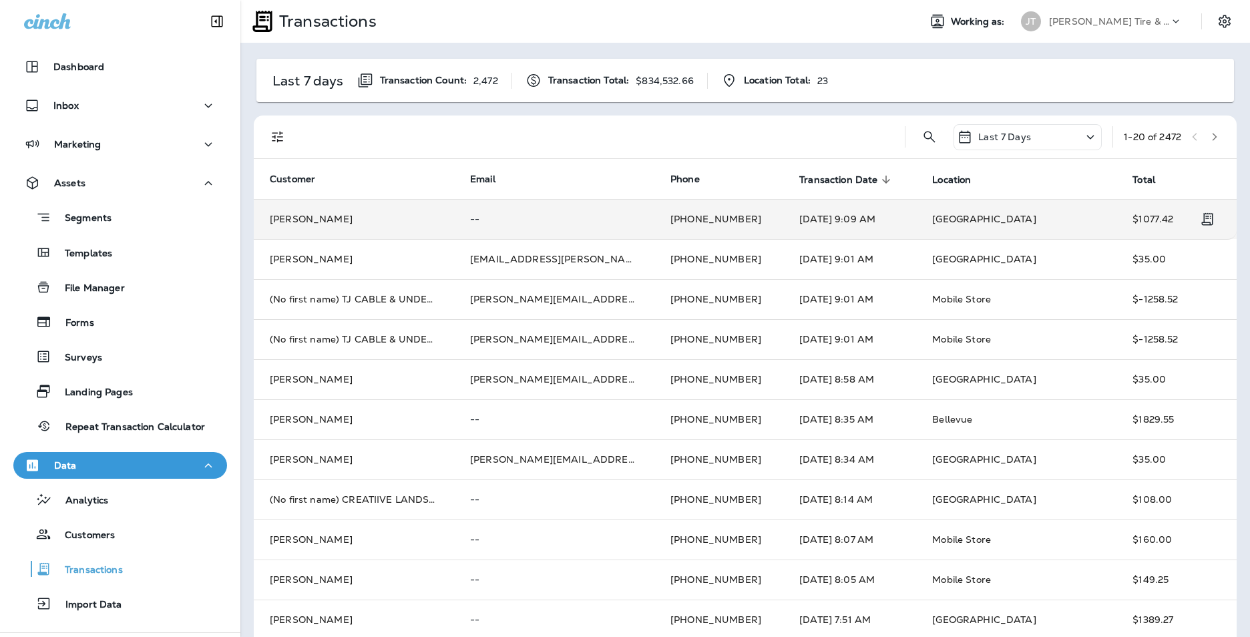
click at [964, 224] on span "168th West Center" at bounding box center [984, 219] width 104 height 12
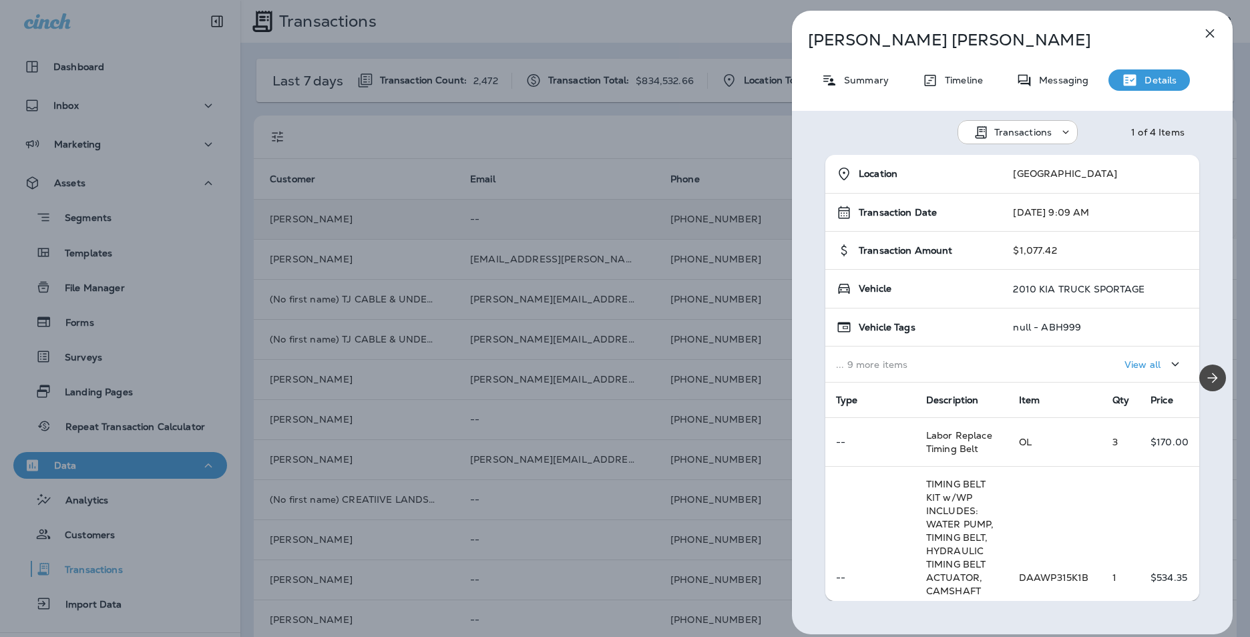
click at [1053, 127] on div "Transactions" at bounding box center [1026, 132] width 65 height 11
click at [1035, 157] on button "Transactions" at bounding box center [1027, 166] width 144 height 32
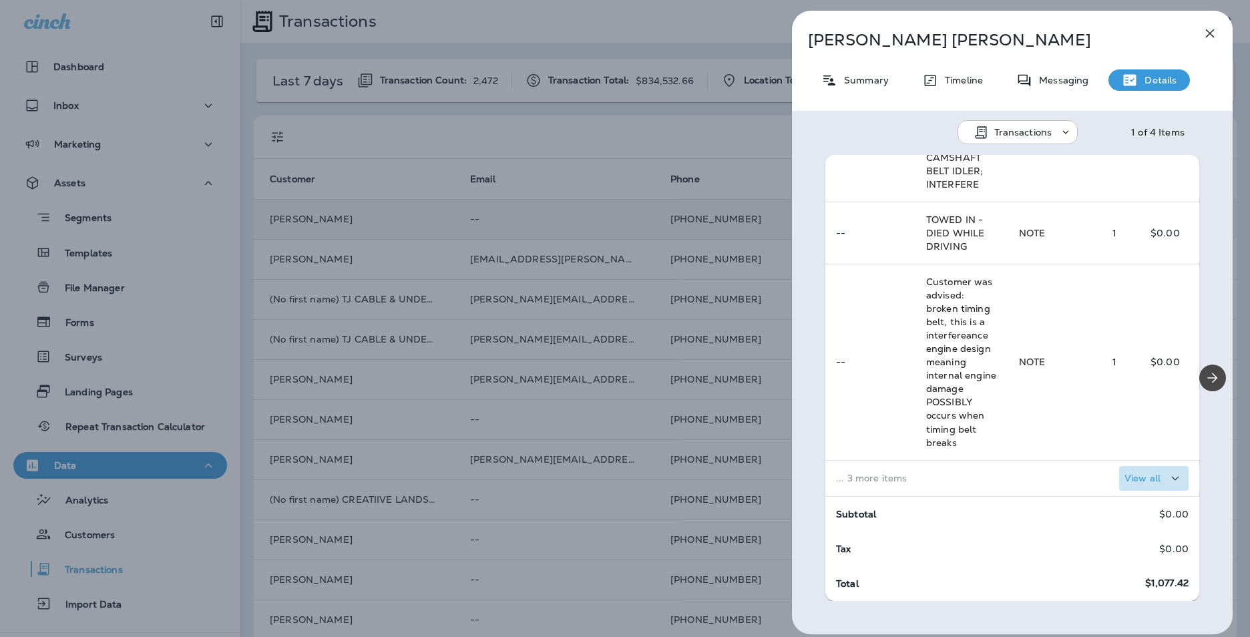
click at [1125, 482] on p "View all" at bounding box center [1143, 478] width 36 height 11
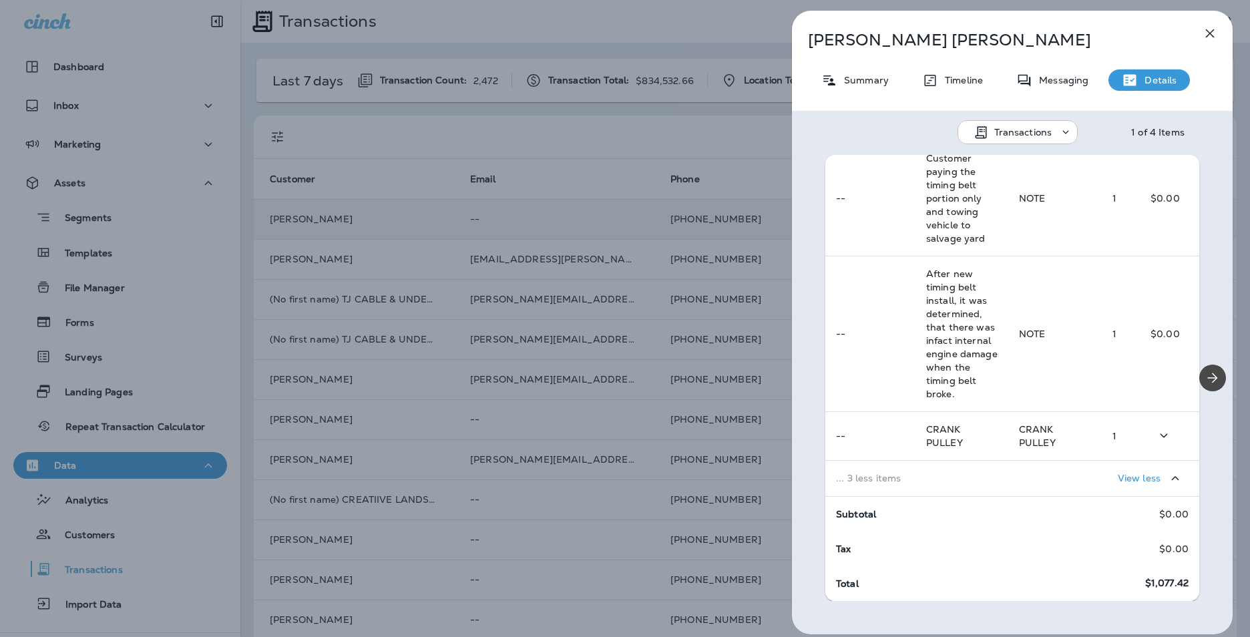
click at [852, 416] on td "--" at bounding box center [871, 435] width 90 height 49
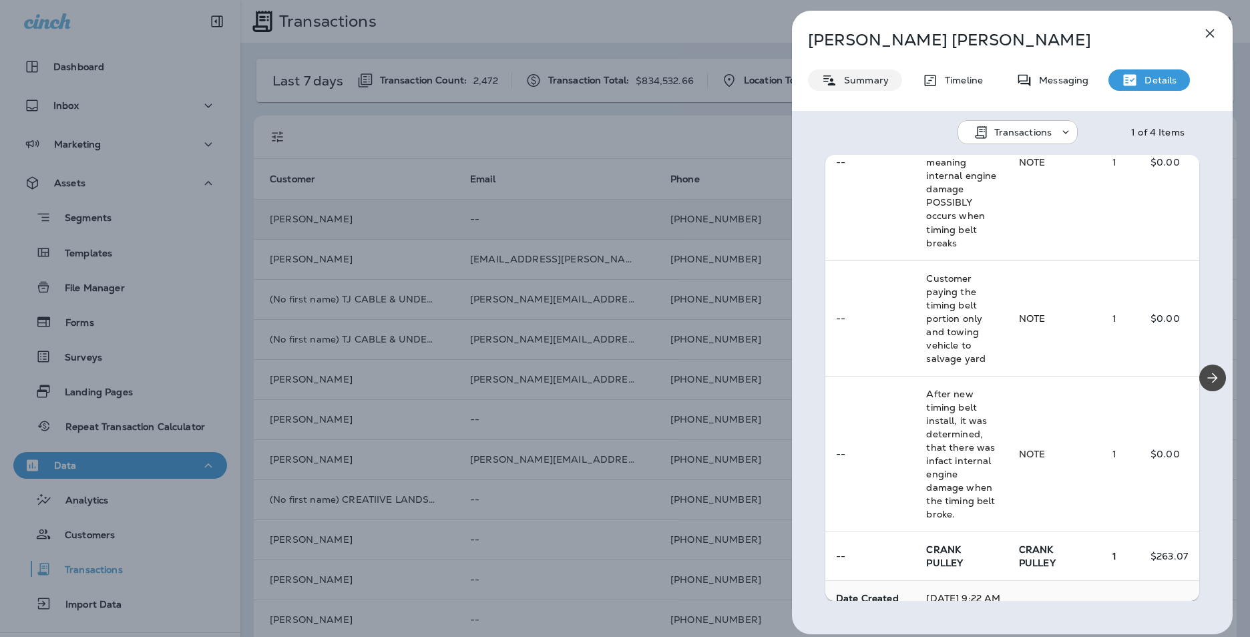
click at [870, 81] on p "Summary" at bounding box center [863, 80] width 51 height 11
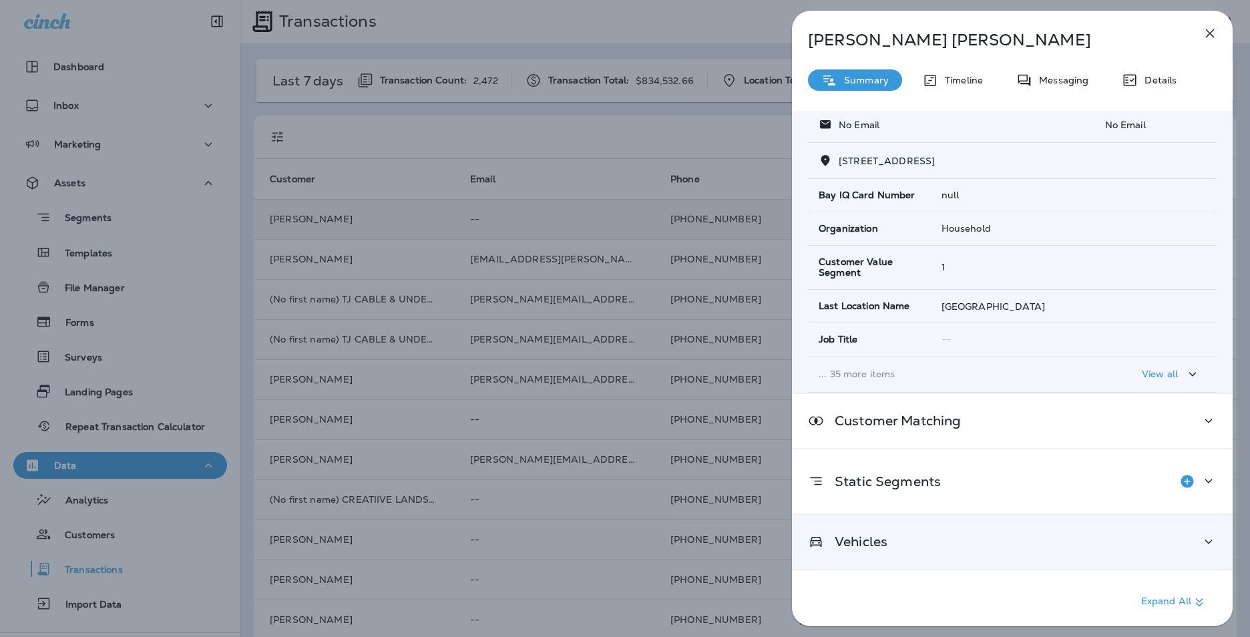
click at [882, 547] on p "Vehicles" at bounding box center [855, 541] width 63 height 11
click at [156, 254] on div "Mike Gilstrap Summary Timeline Messaging Details Customer Info Basic Info Opt S…" at bounding box center [625, 318] width 1250 height 637
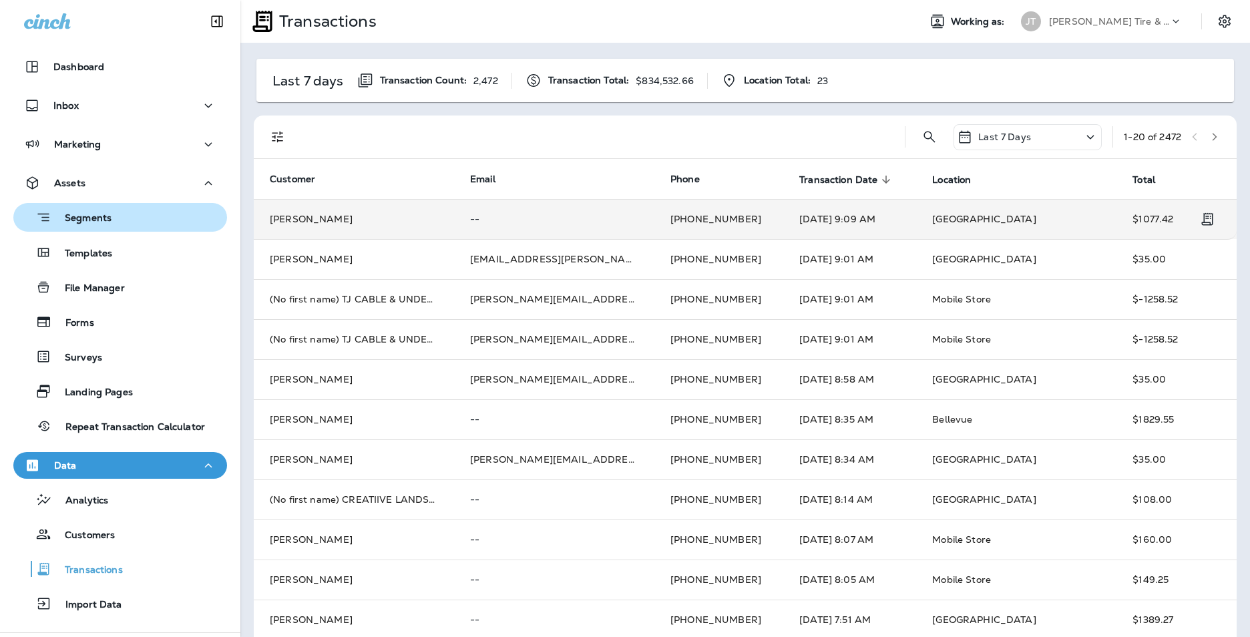
click at [92, 218] on p "Segments" at bounding box center [81, 218] width 60 height 13
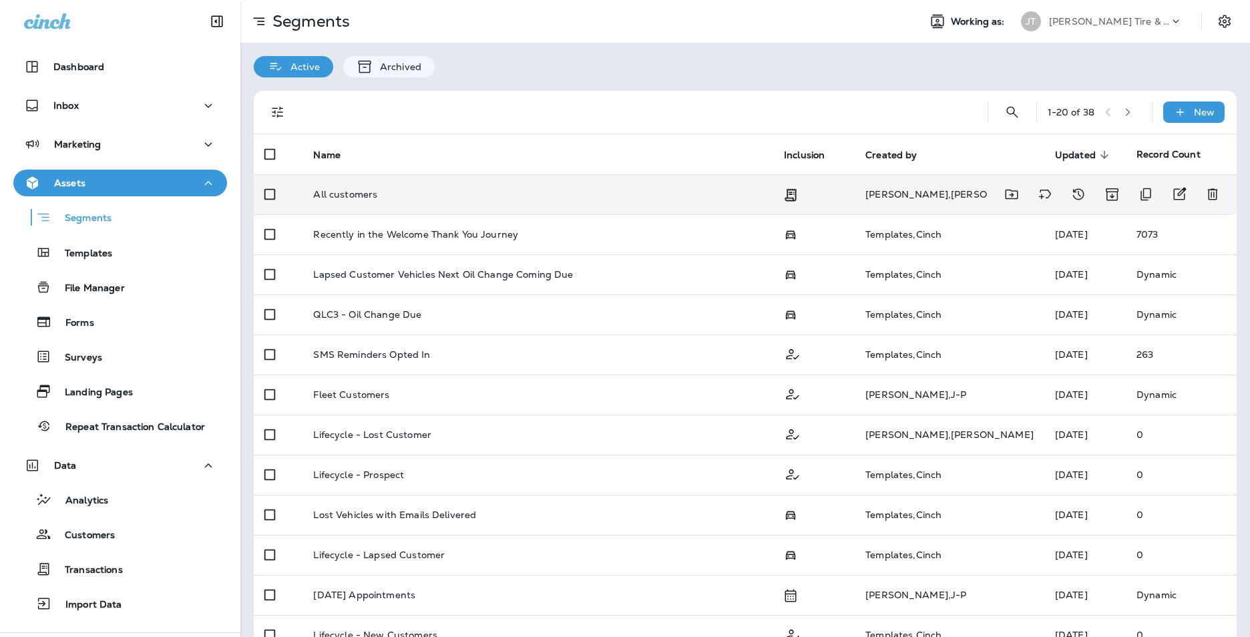
click at [415, 180] on td "All customers" at bounding box center [538, 194] width 471 height 40
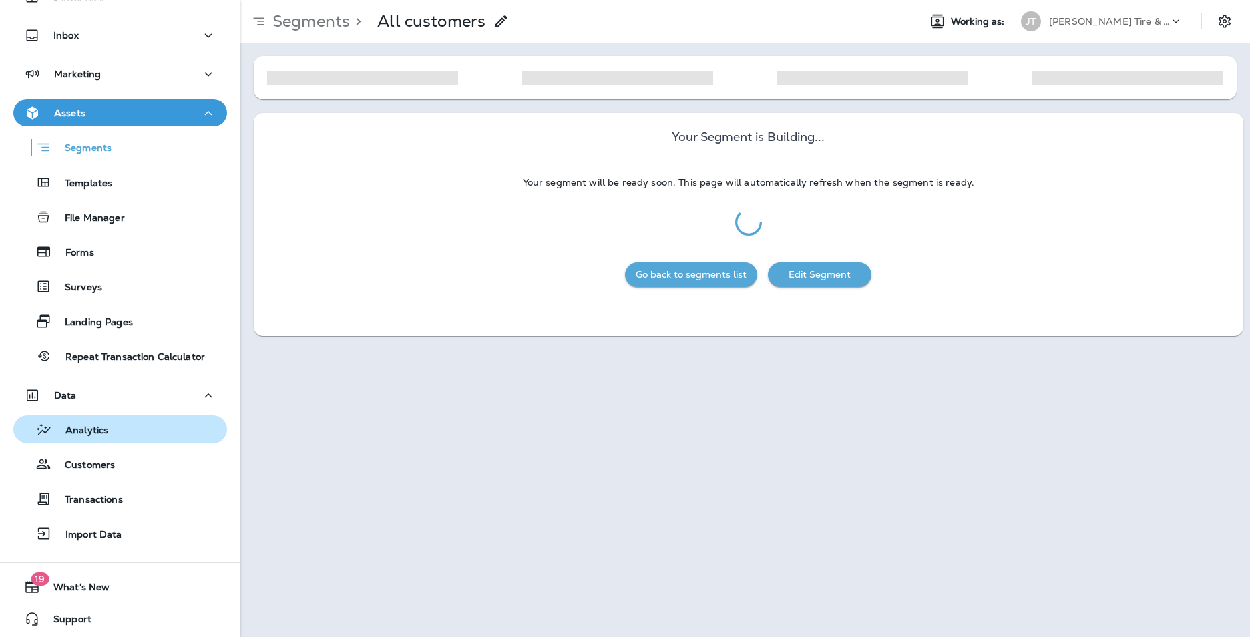
scroll to position [73, 0]
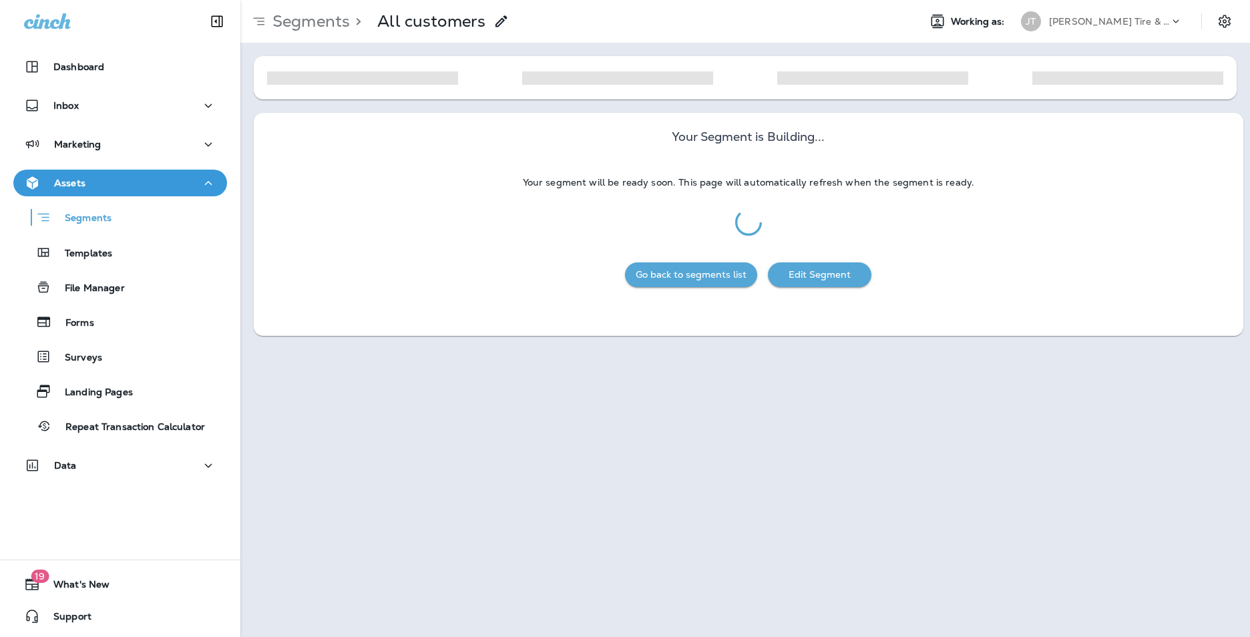
click at [675, 274] on button "Go back to segments list" at bounding box center [691, 274] width 132 height 25
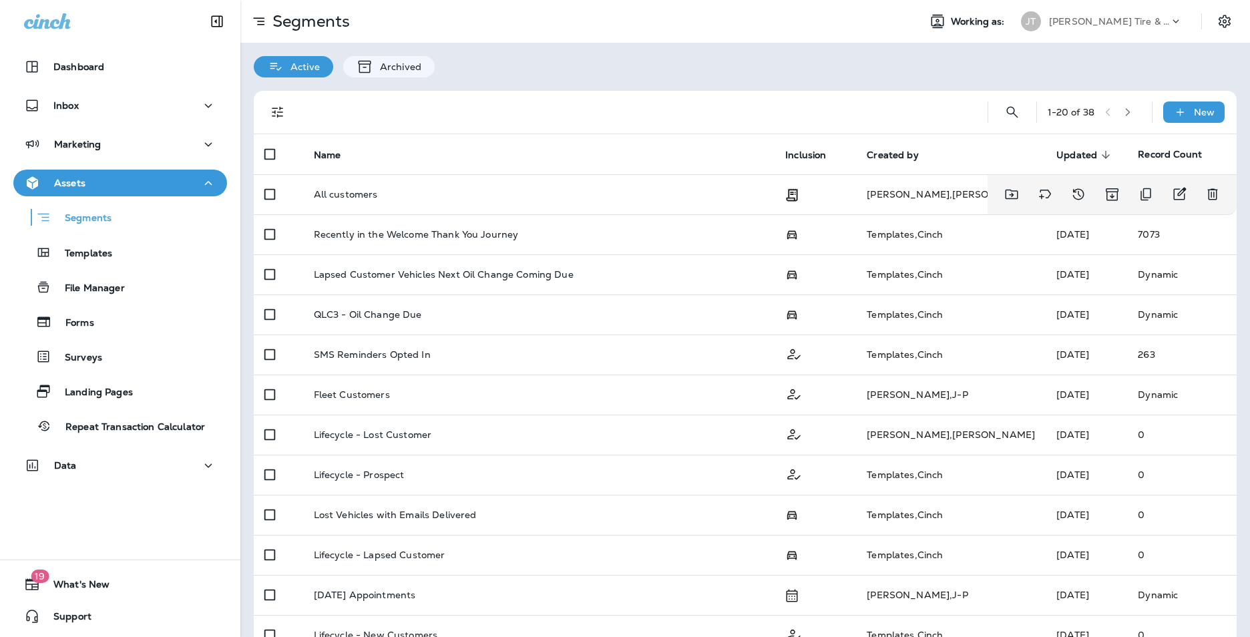
drag, startPoint x: 361, startPoint y: 192, endPoint x: 575, endPoint y: 65, distance: 249.1
click at [575, 67] on div "Active Archived" at bounding box center [745, 60] width 1010 height 35
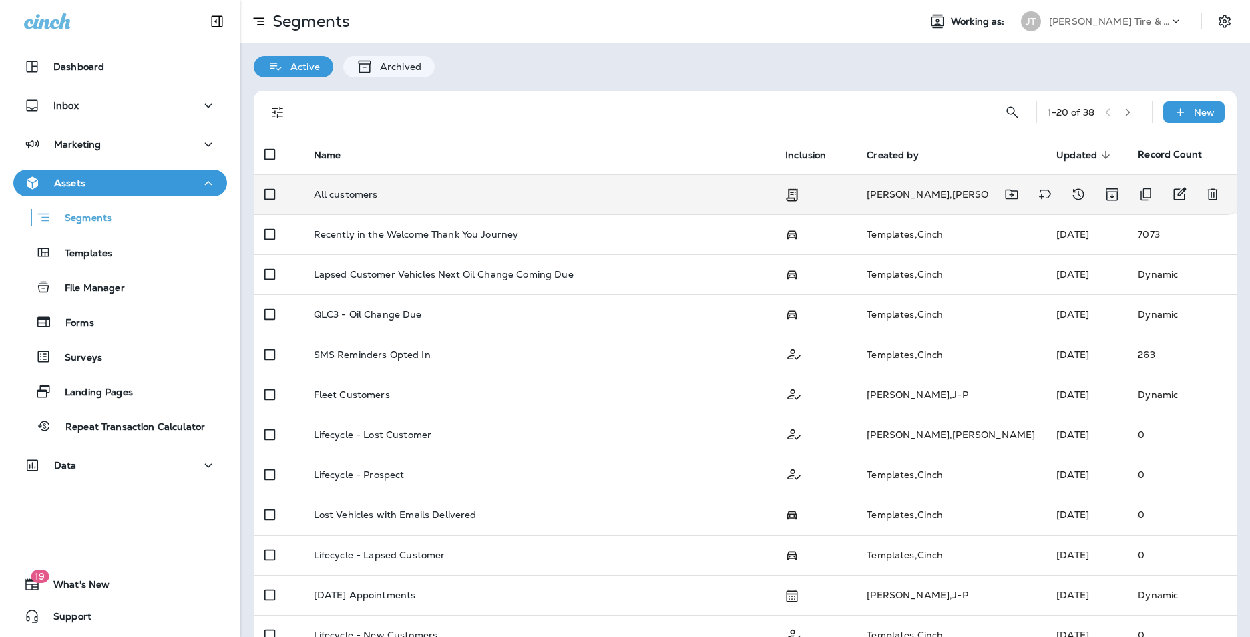
click at [355, 202] on td "All customers" at bounding box center [539, 194] width 472 height 40
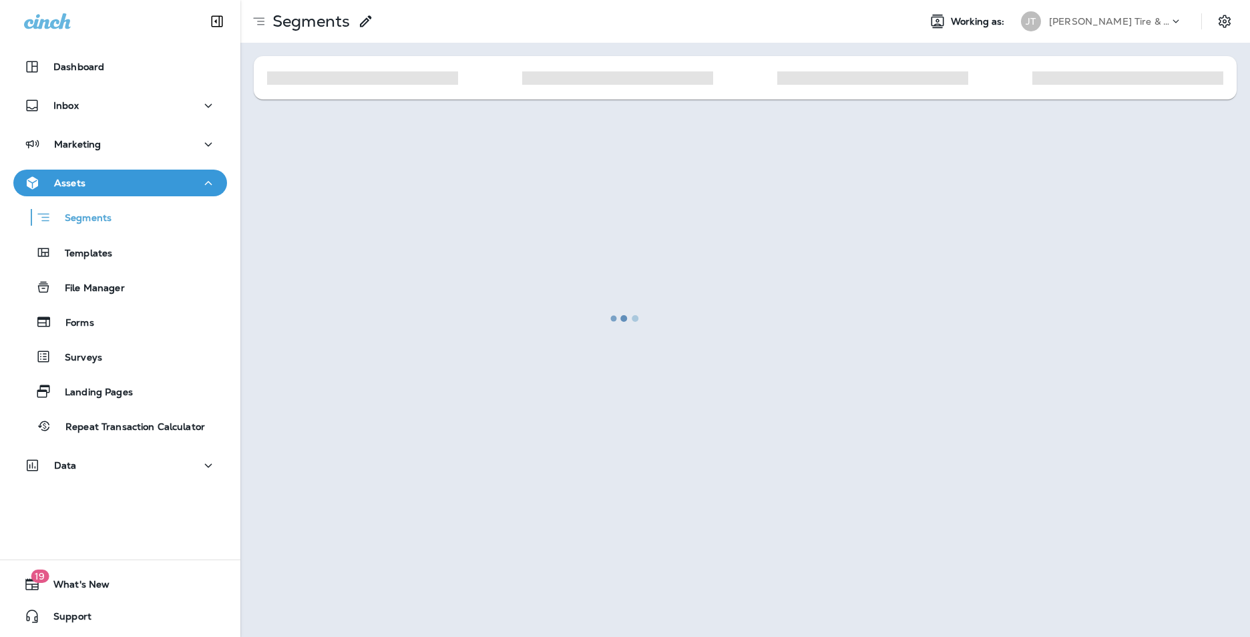
click at [355, 202] on div at bounding box center [625, 318] width 1248 height 634
